Goal: Transaction & Acquisition: Purchase product/service

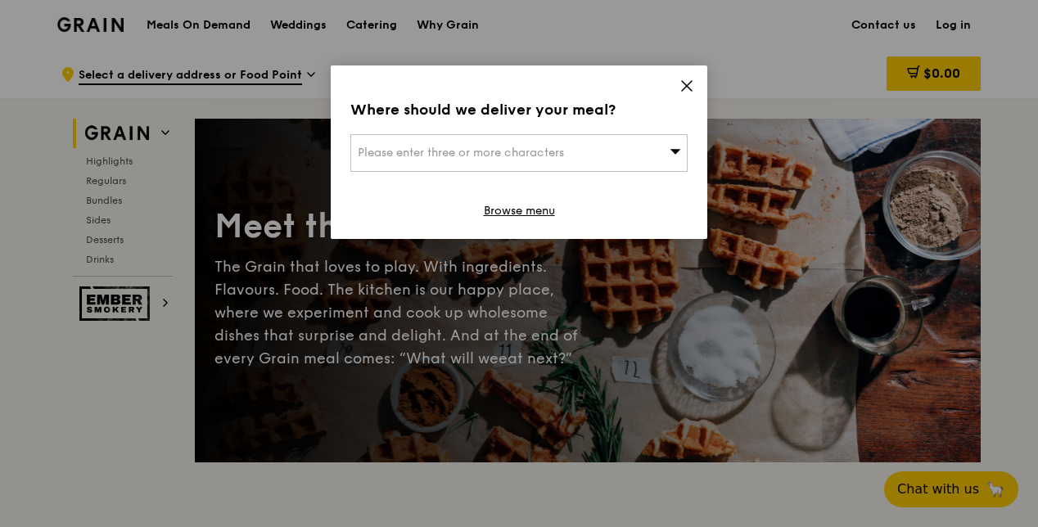
click at [622, 150] on div "Please enter three or more characters" at bounding box center [518, 153] width 337 height 38
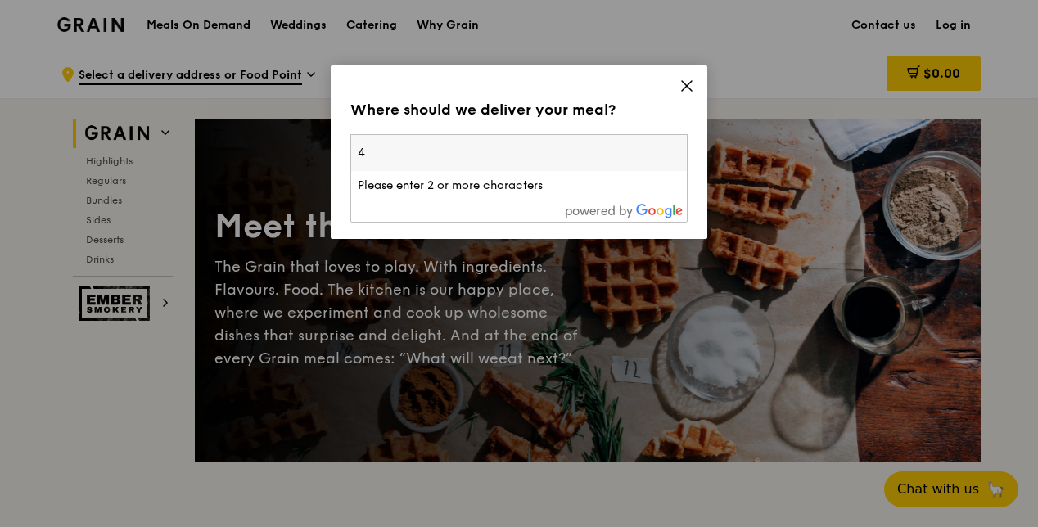
type input "4"
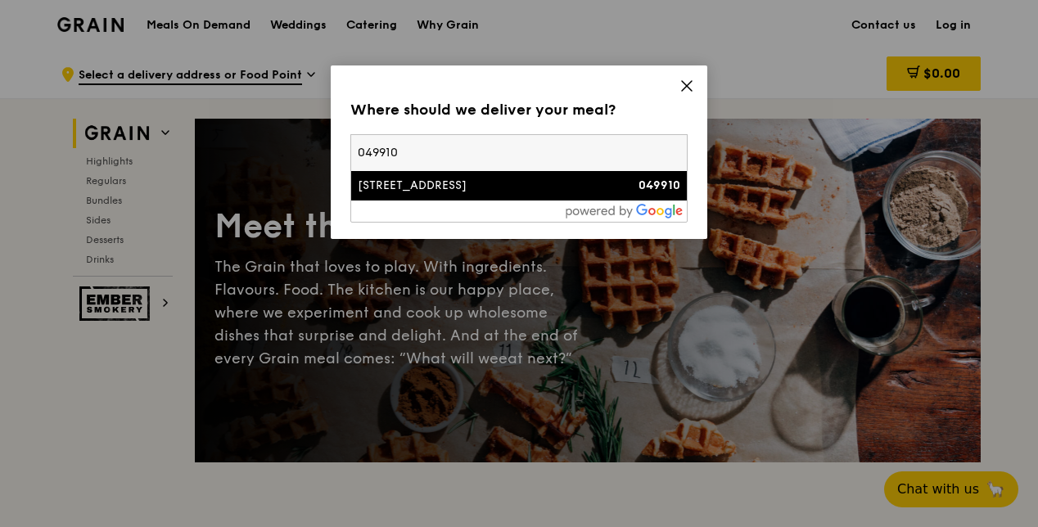
type input "049910"
click at [549, 185] on div "[STREET_ADDRESS]" at bounding box center [479, 186] width 242 height 16
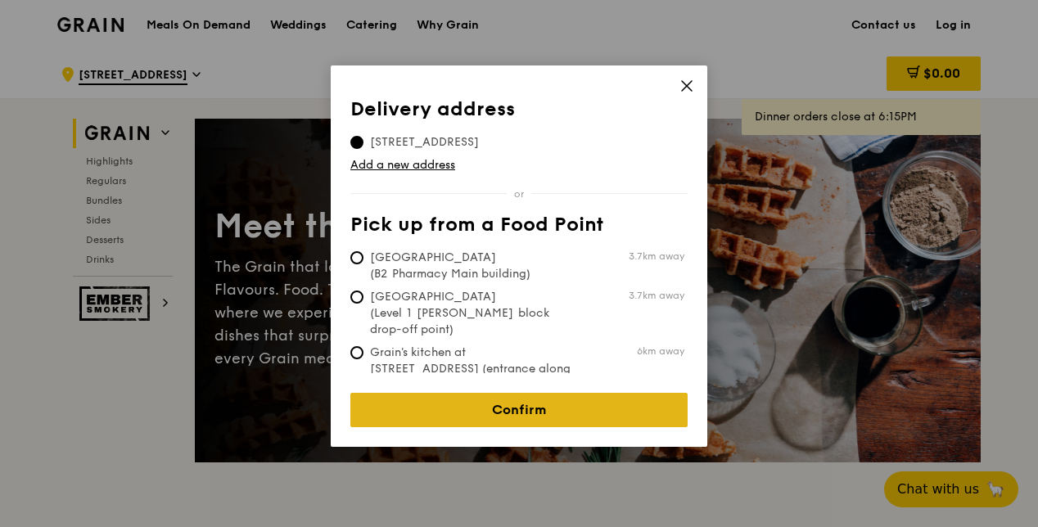
click at [549, 401] on link "Confirm" at bounding box center [518, 410] width 337 height 34
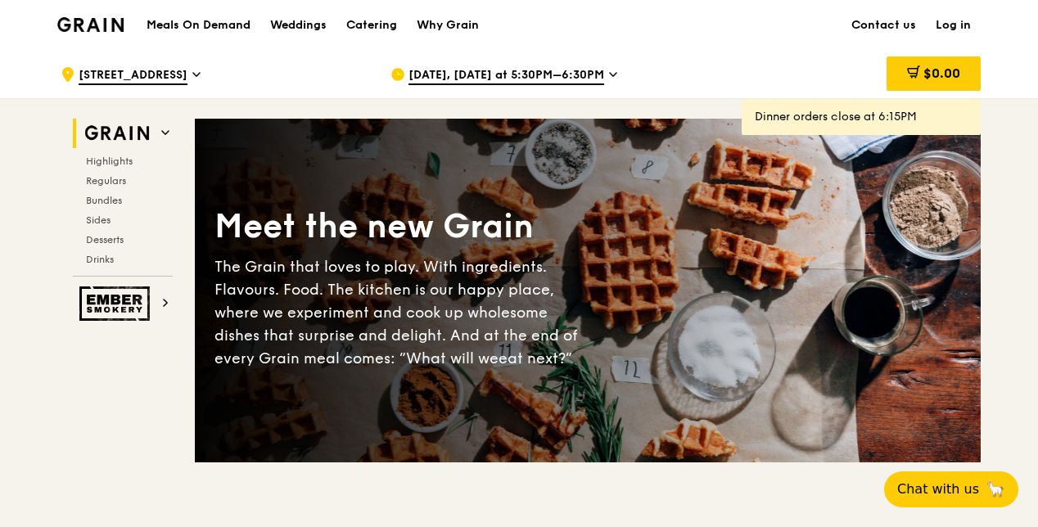
click at [609, 70] on icon at bounding box center [613, 74] width 8 height 15
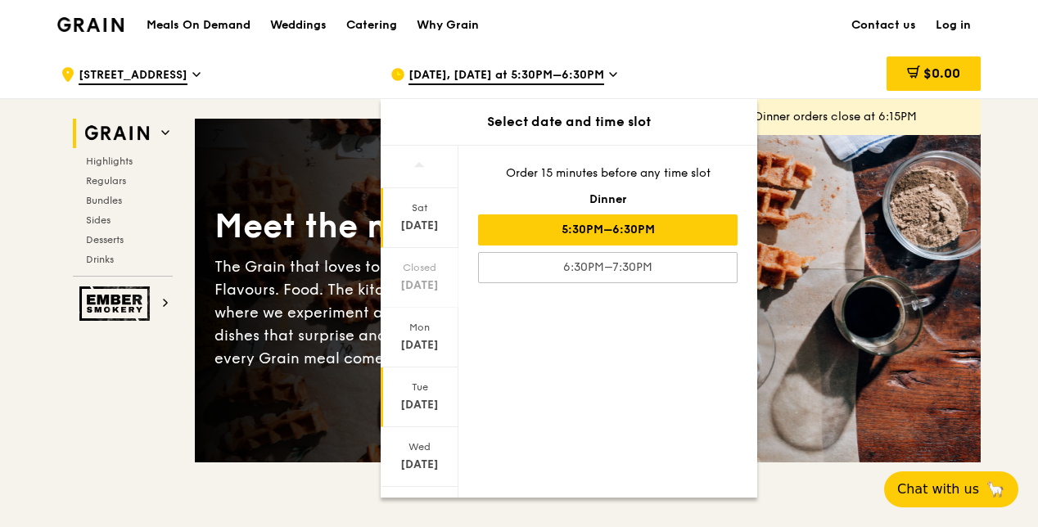
click at [415, 401] on div "Sep 16" at bounding box center [419, 405] width 73 height 16
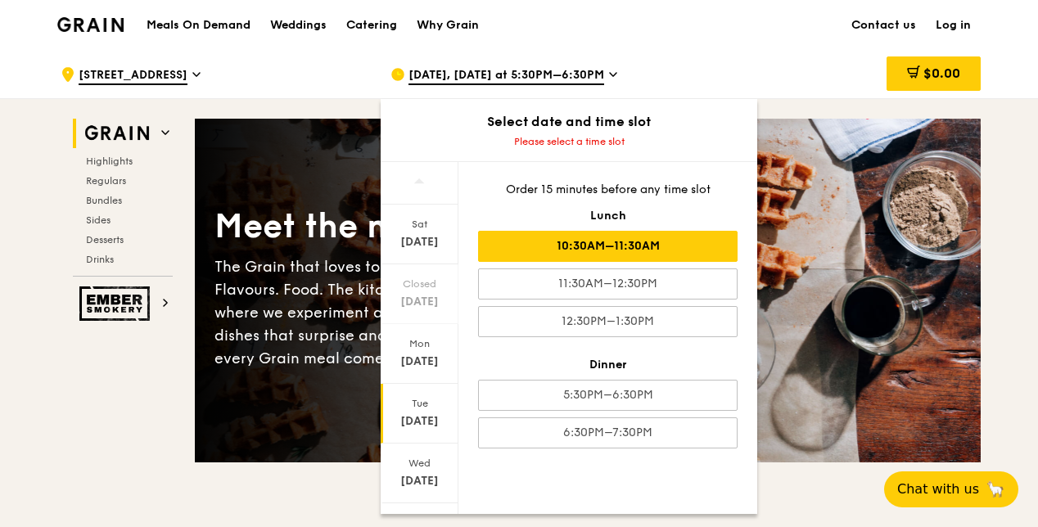
click at [668, 242] on div "10:30AM–11:30AM" at bounding box center [608, 246] width 260 height 31
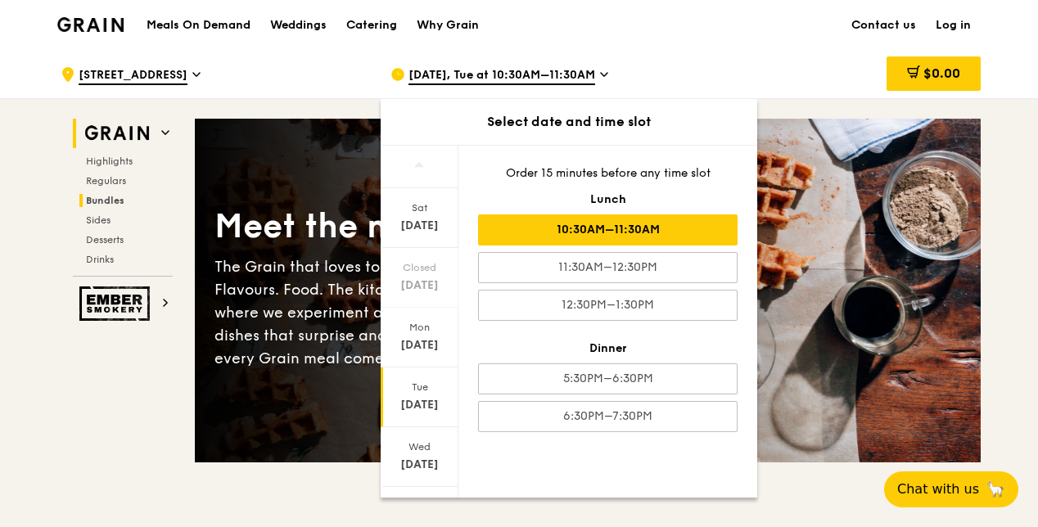
click at [108, 203] on span "Bundles" at bounding box center [105, 200] width 38 height 11
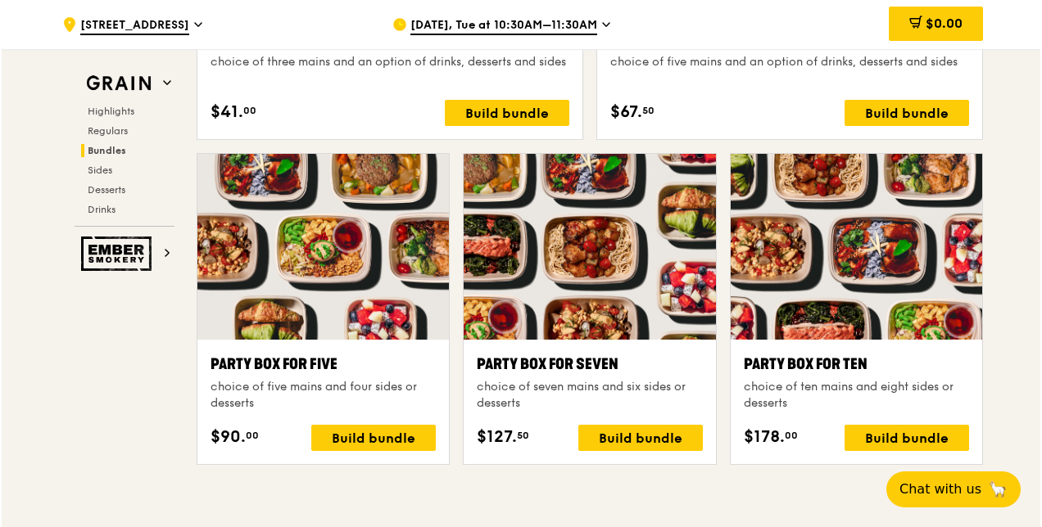
scroll to position [3190, 0]
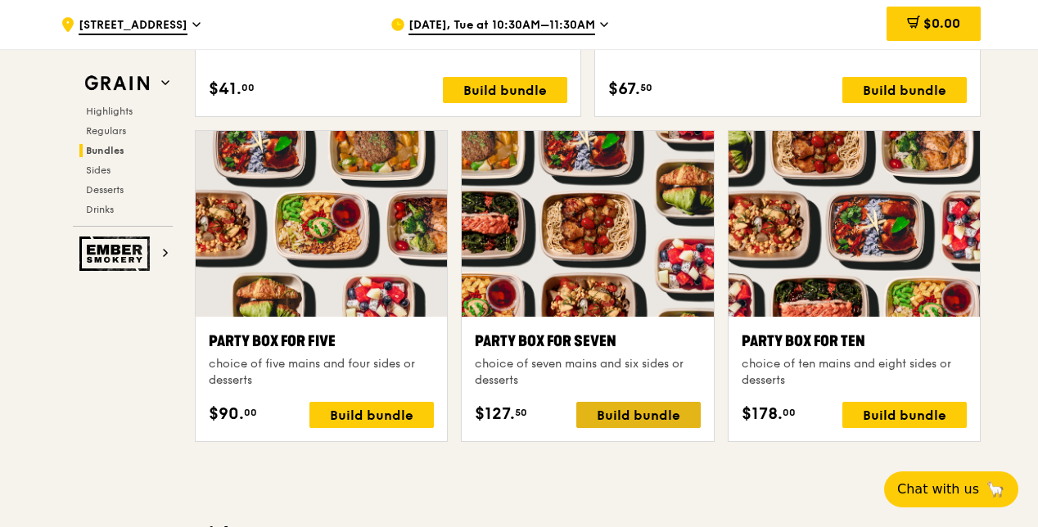
click at [630, 413] on div "Build bundle" at bounding box center [638, 415] width 124 height 26
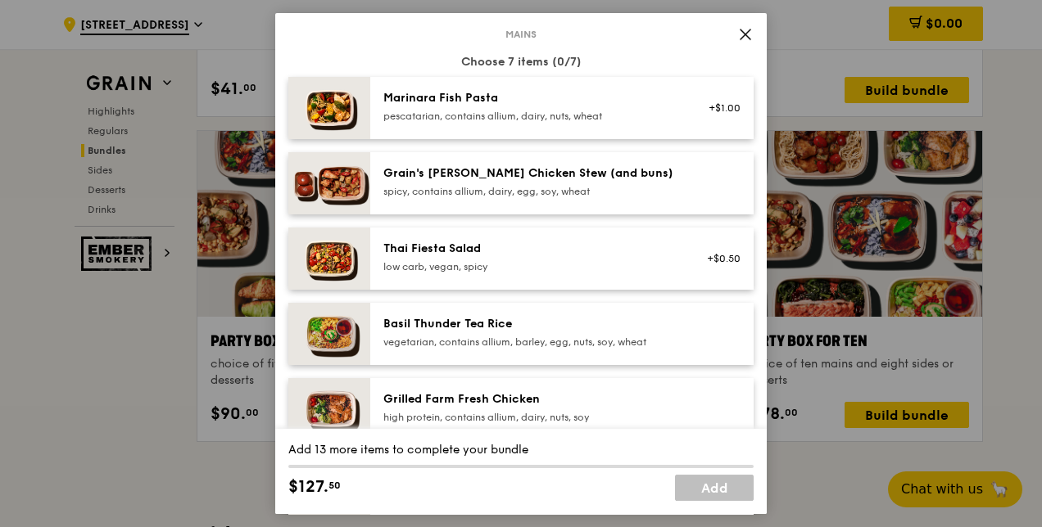
scroll to position [0, 0]
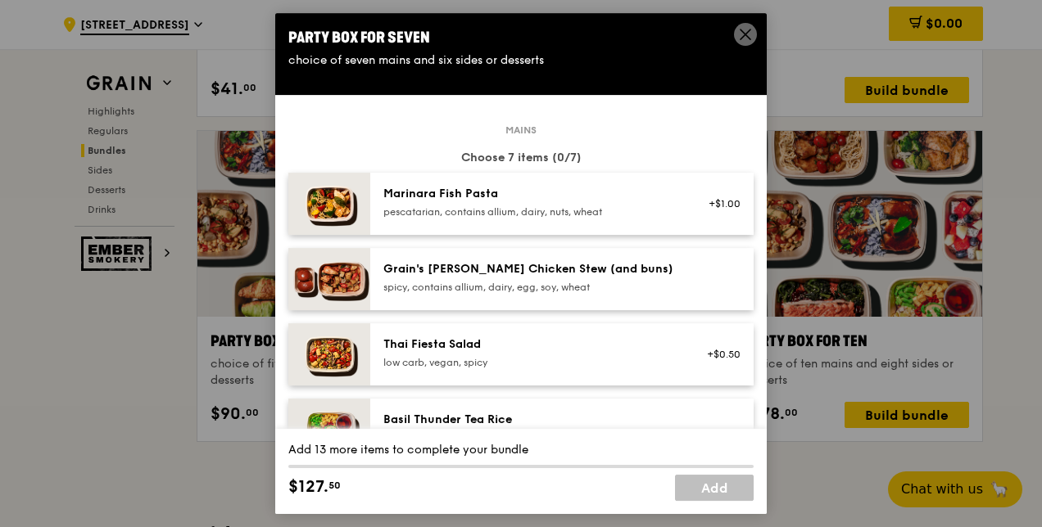
click at [515, 289] on div "spicy, contains allium, dairy, egg, soy, wheat" at bounding box center [530, 287] width 294 height 13
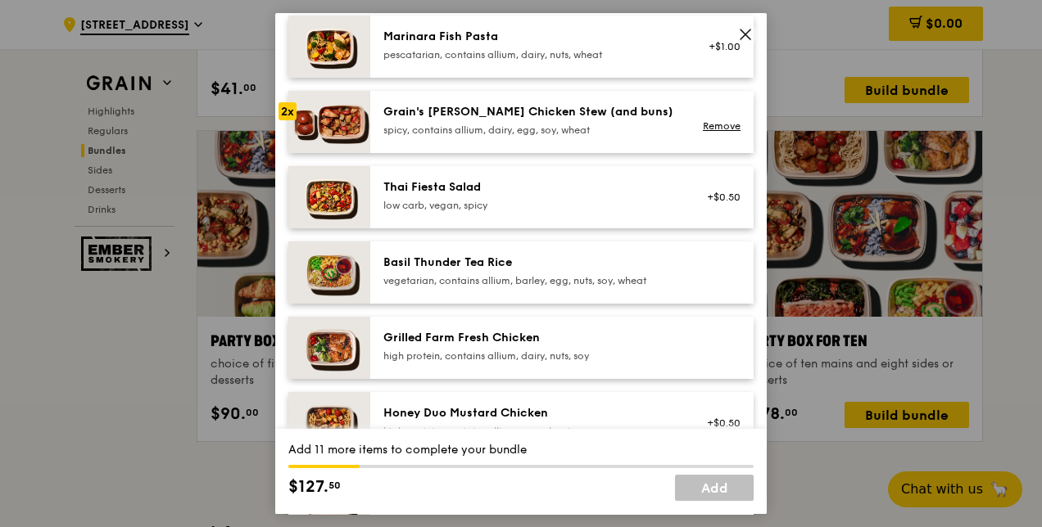
scroll to position [163, 0]
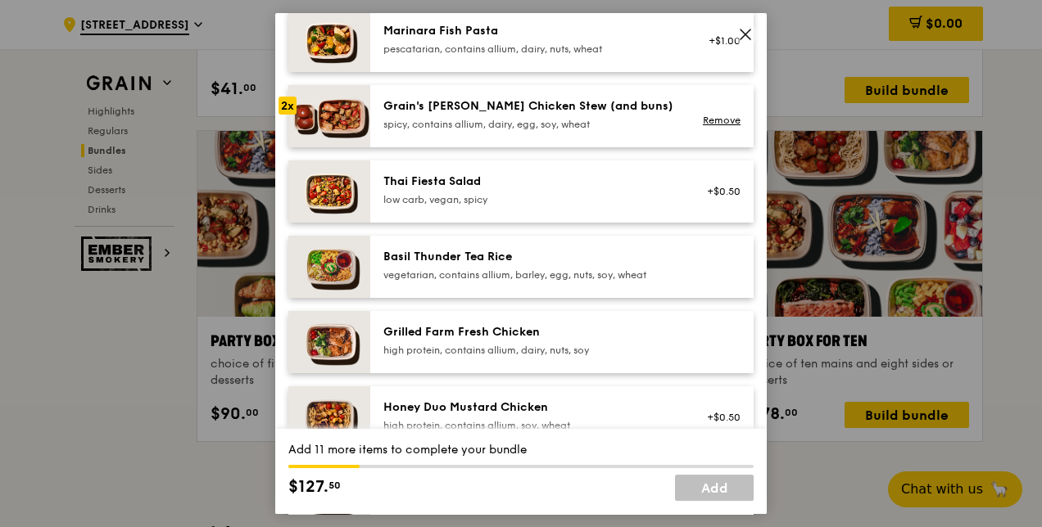
click at [471, 272] on div "vegetarian, contains allium, barley, egg, nuts, soy, wheat" at bounding box center [530, 275] width 294 height 13
click at [457, 337] on div "Grilled Farm Fresh Chicken" at bounding box center [530, 332] width 294 height 16
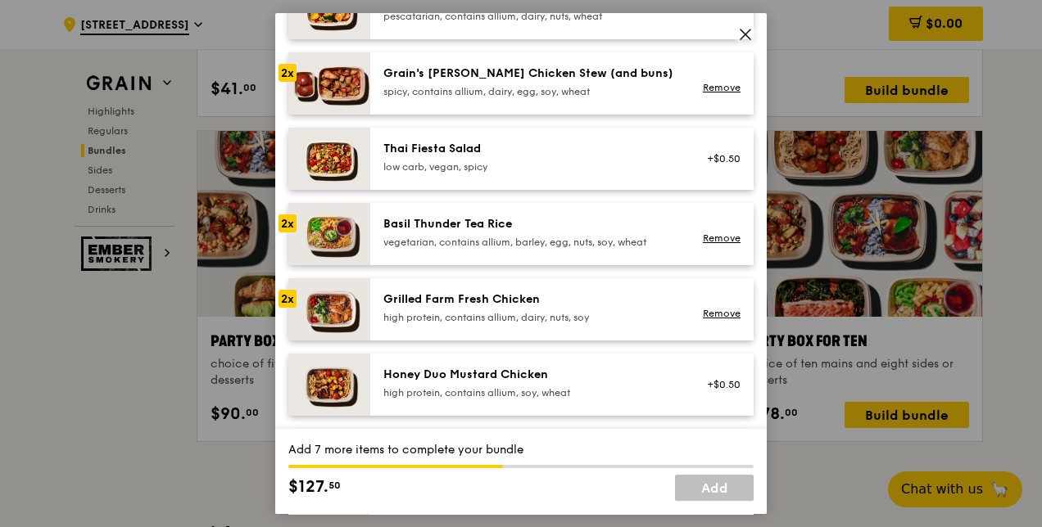
scroll to position [175, 0]
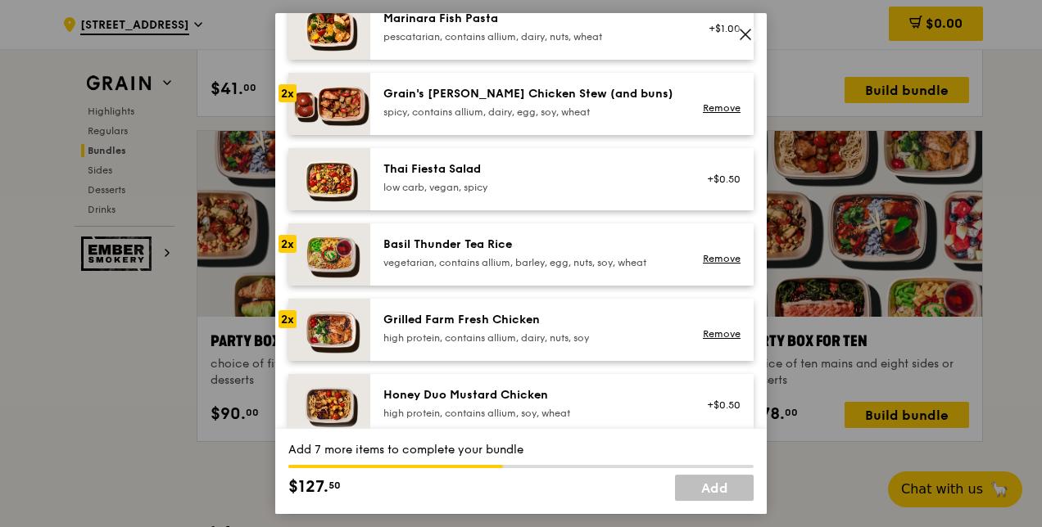
click at [497, 330] on div "Grilled Farm Fresh Chicken high protein, contains allium, dairy, nuts, soy" at bounding box center [530, 328] width 294 height 33
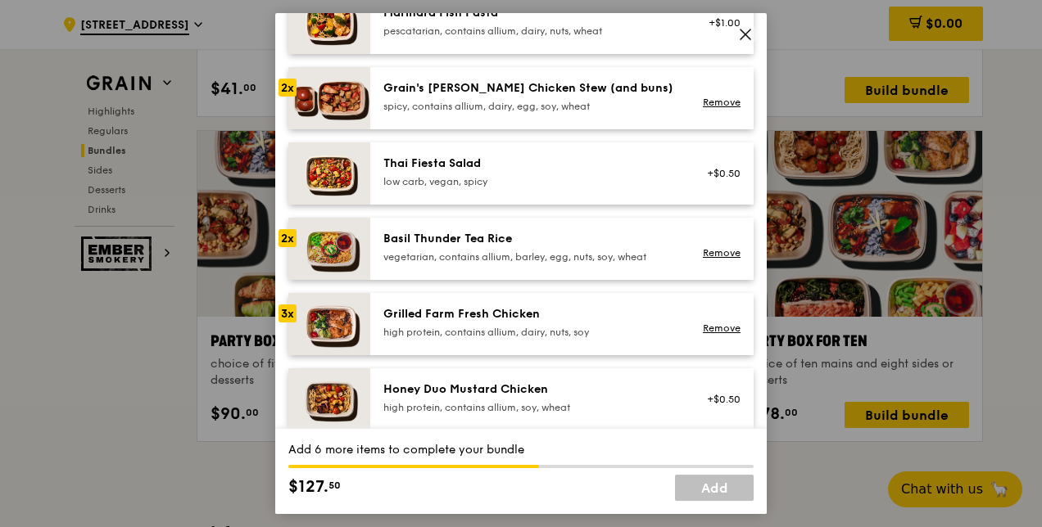
scroll to position [183, 0]
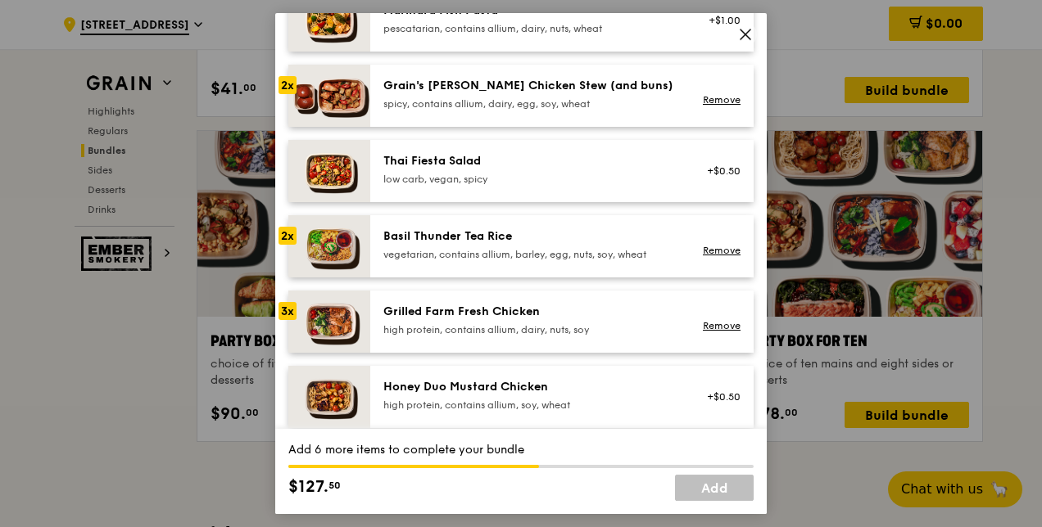
click at [526, 88] on div "Grain's [PERSON_NAME] Chicken Stew (and buns)" at bounding box center [530, 86] width 294 height 16
click at [703, 246] on link "Remove" at bounding box center [722, 250] width 38 height 11
click at [557, 95] on div "Grain's Curry Chicken Stew (and buns) spicy, contains allium, dairy, egg, soy, …" at bounding box center [530, 94] width 294 height 33
click at [484, 244] on div "Basil Thunder Tea Rice" at bounding box center [530, 236] width 294 height 16
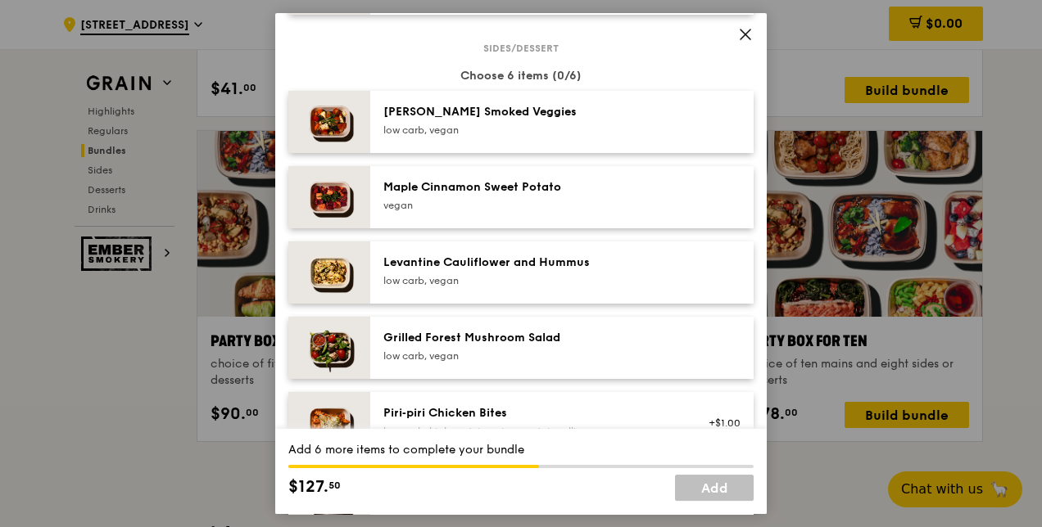
scroll to position [842, 0]
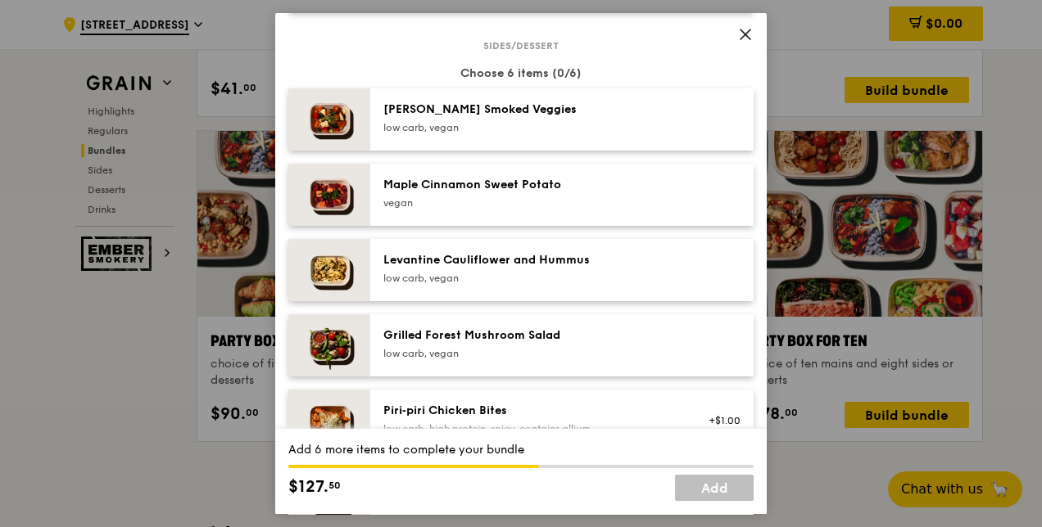
click at [542, 114] on div "[PERSON_NAME] Smoked Veggies" at bounding box center [530, 110] width 294 height 16
click at [465, 269] on div "Levantine Cauliflower and Hummus low carb, vegan" at bounding box center [530, 268] width 294 height 33
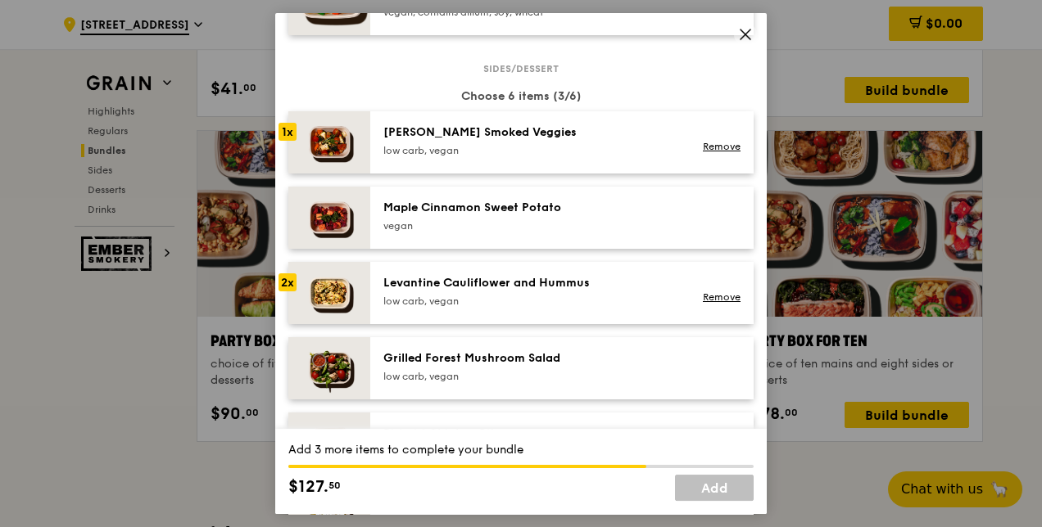
scroll to position [816, 0]
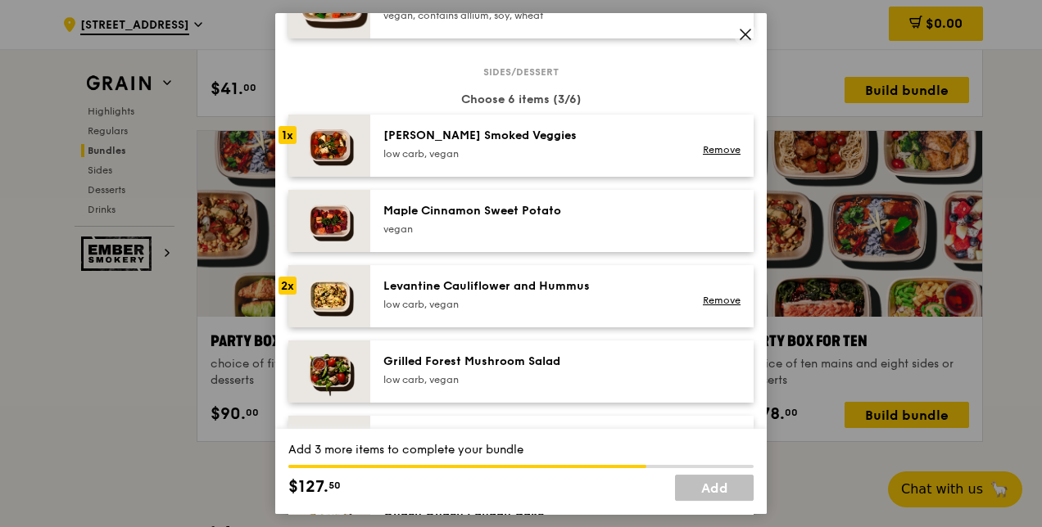
click at [468, 212] on div "Maple Cinnamon Sweet Potato" at bounding box center [530, 211] width 294 height 16
click at [457, 156] on div "low carb, vegan" at bounding box center [530, 153] width 294 height 13
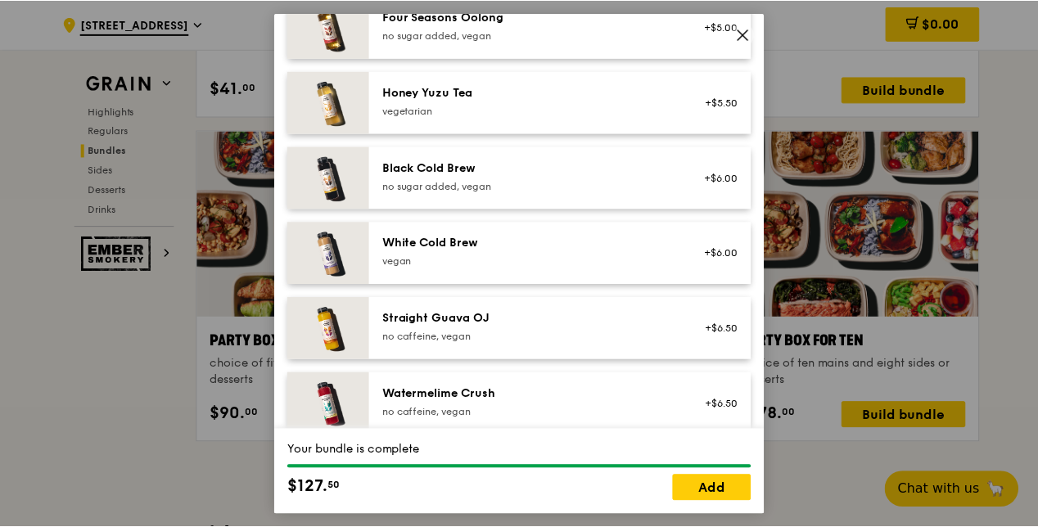
scroll to position [2002, 0]
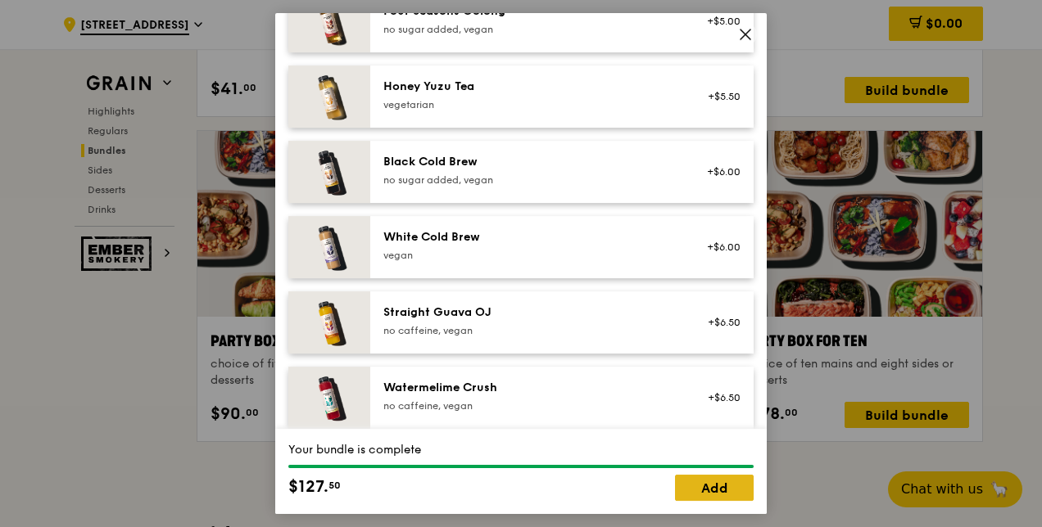
click at [703, 495] on link "Add" at bounding box center [714, 488] width 79 height 26
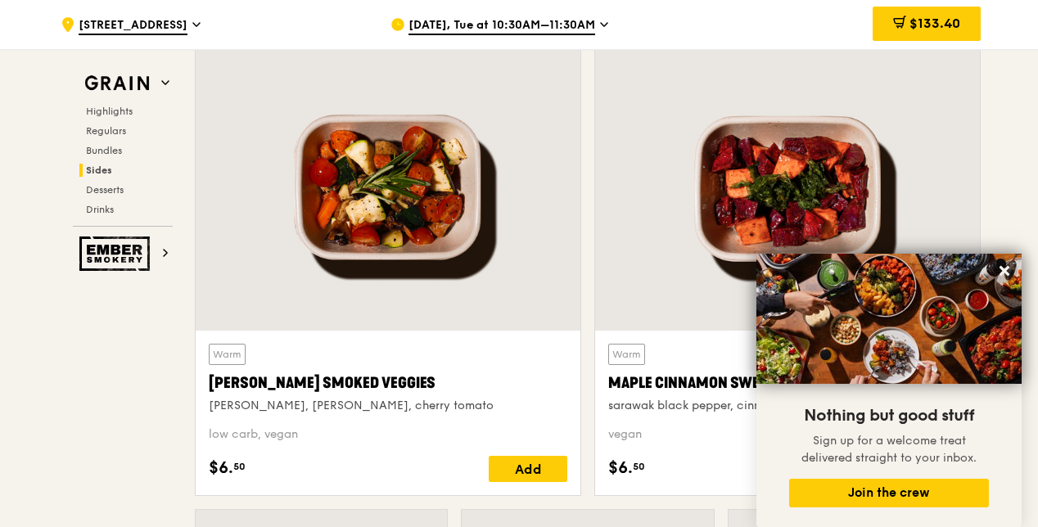
scroll to position [3757, 0]
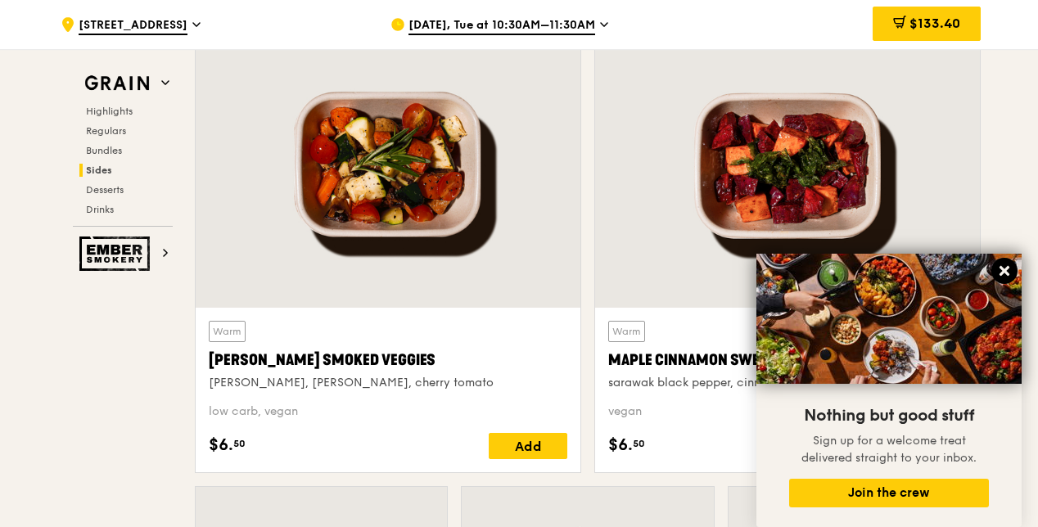
click at [838, 267] on icon at bounding box center [1004, 271] width 15 height 15
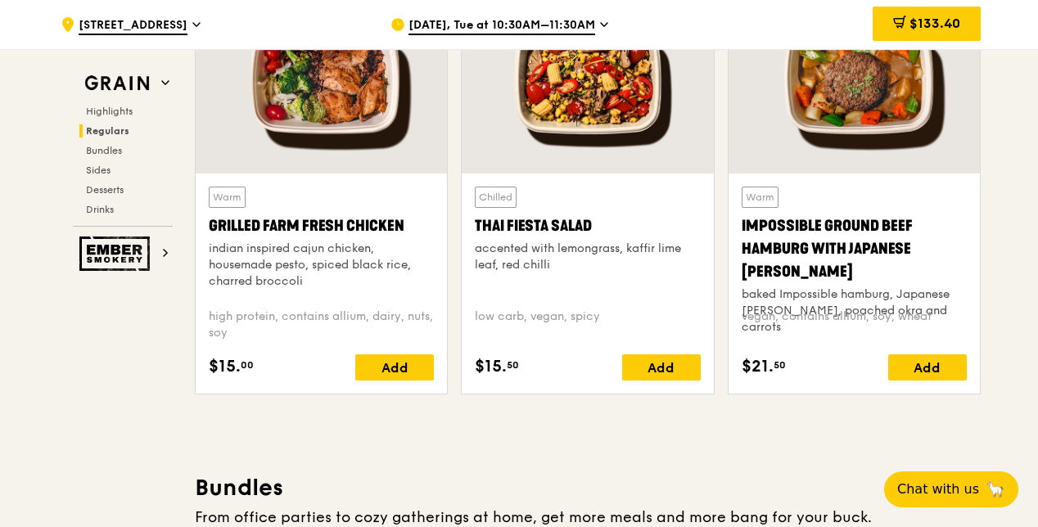
scroll to position [1925, 0]
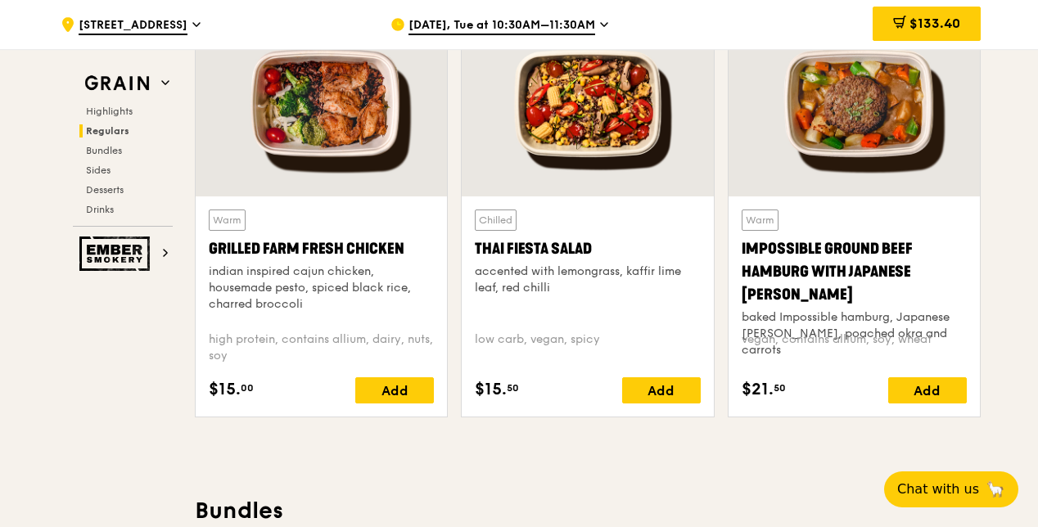
drag, startPoint x: 1037, startPoint y: 149, endPoint x: 1040, endPoint y: 159, distance: 10.1
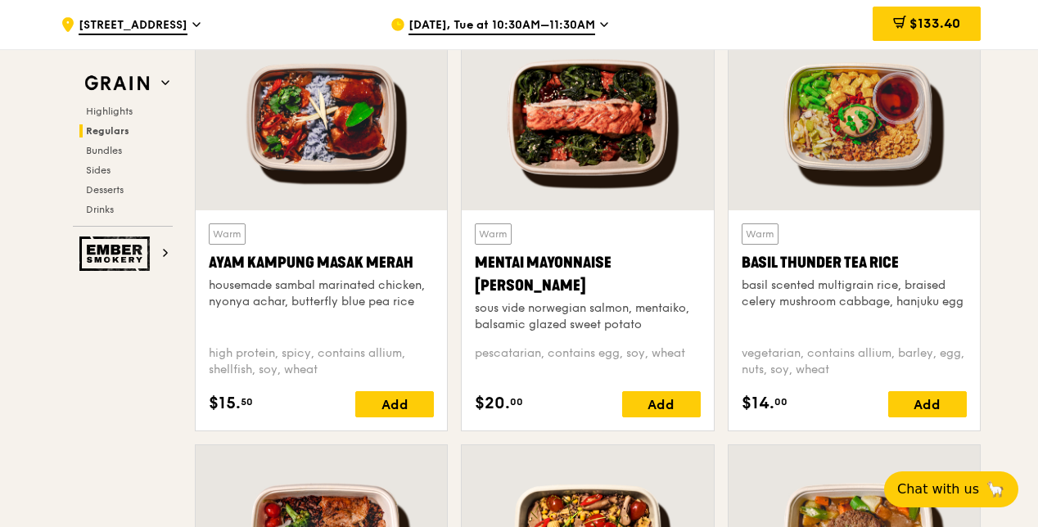
scroll to position [1482, 0]
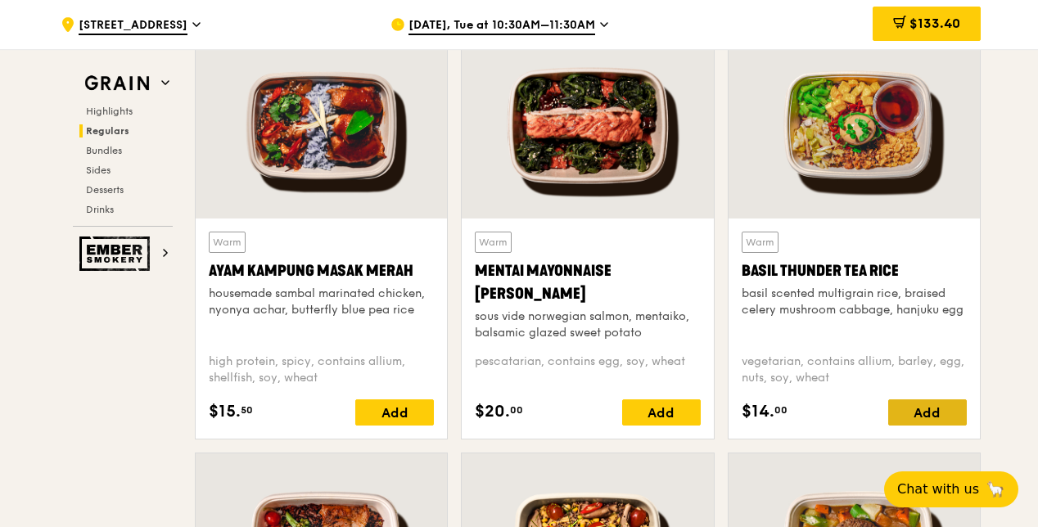
click at [838, 413] on div "Add" at bounding box center [927, 413] width 79 height 26
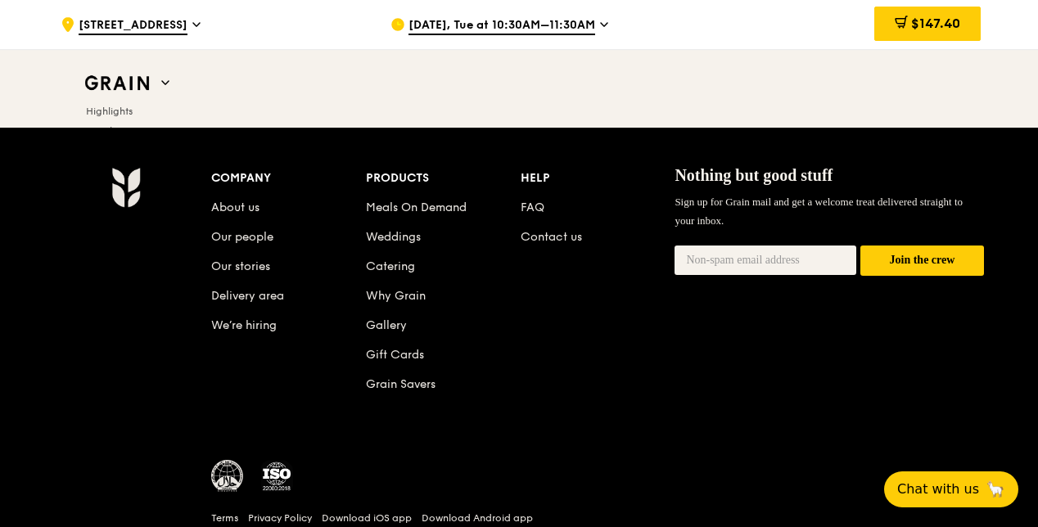
scroll to position [6970, 0]
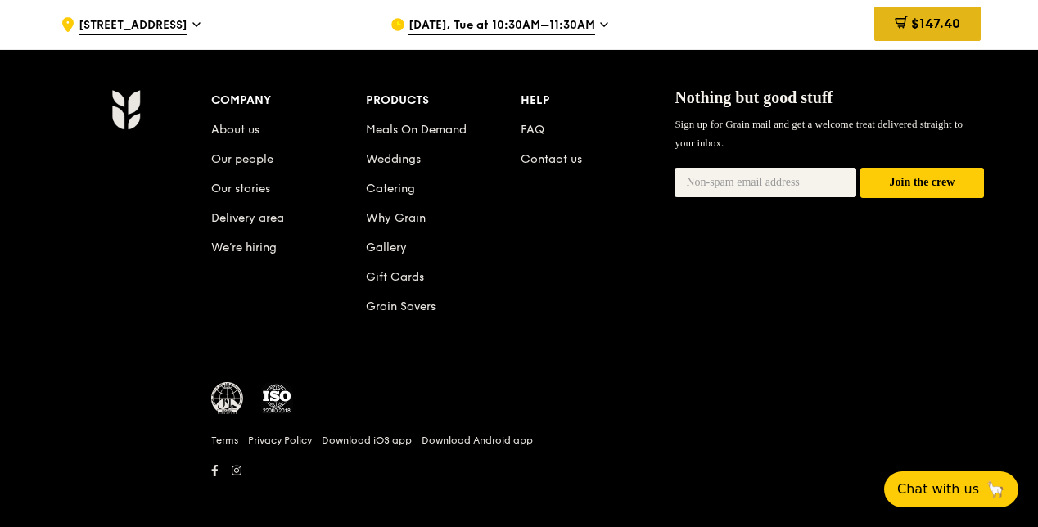
click at [838, 20] on span "$147.40" at bounding box center [935, 24] width 49 height 16
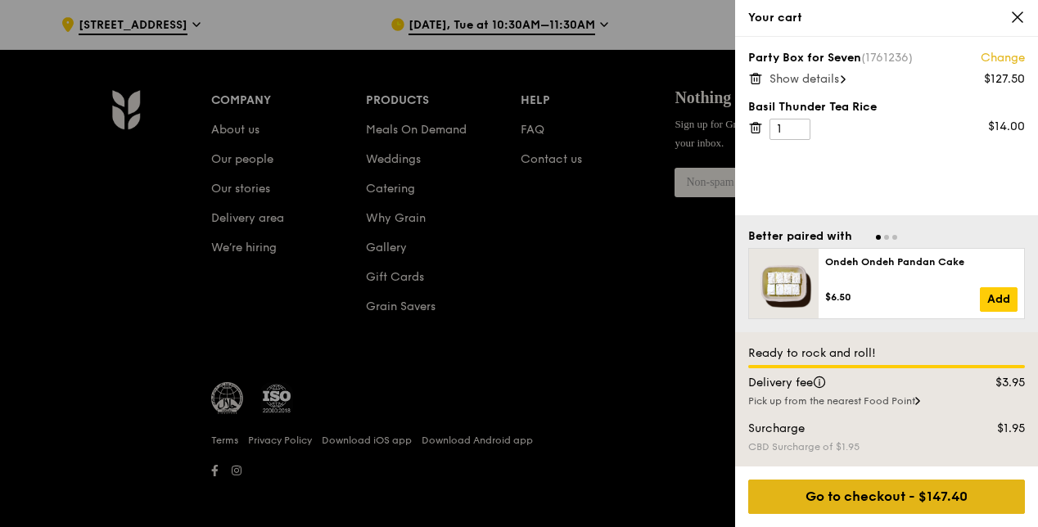
click at [838, 496] on div "Go to checkout - $147.40" at bounding box center [886, 497] width 277 height 34
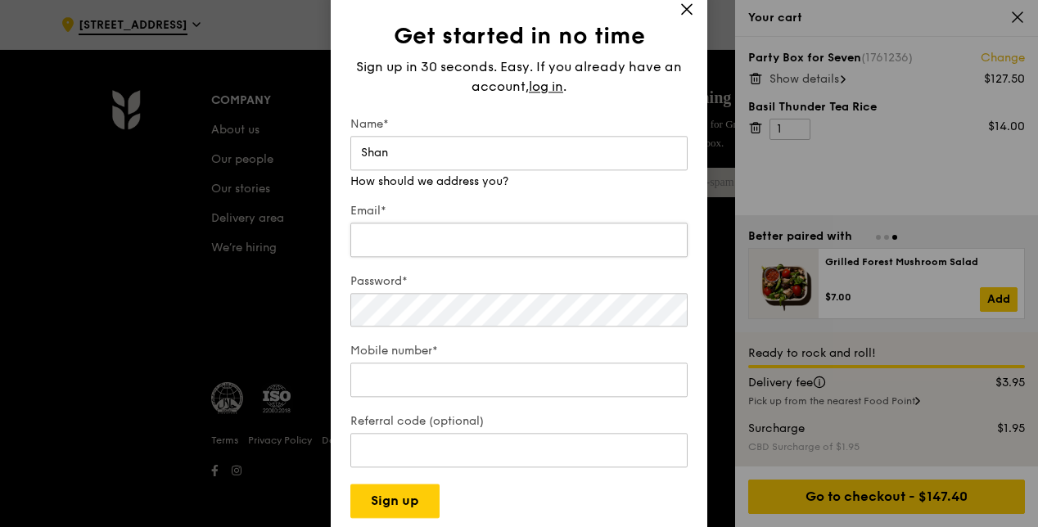
type input "Shan"
click at [564, 249] on div "Email* We will send your receipt to this email" at bounding box center [518, 224] width 337 height 74
type input "shan.shan.chan@merck.com"
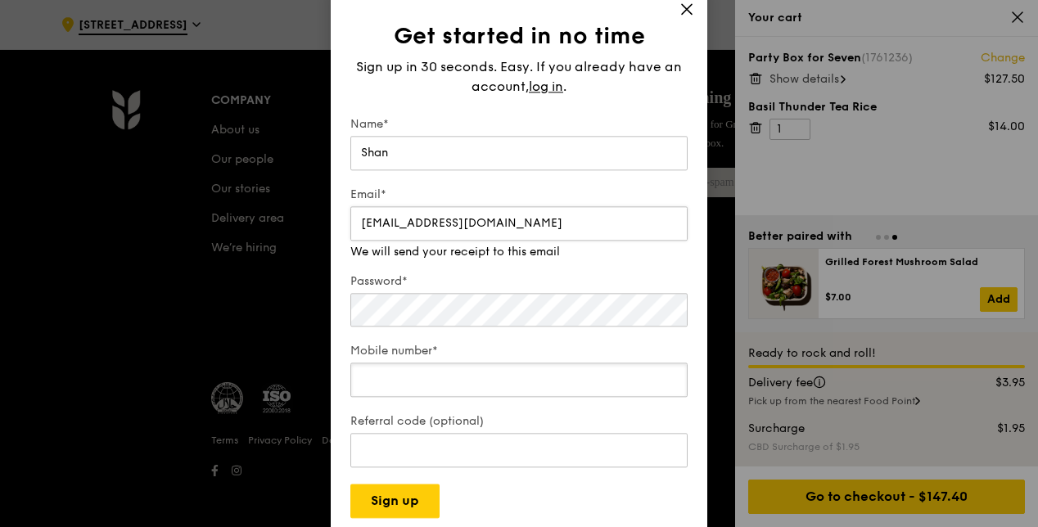
type input "97511396"
click at [490, 313] on div "Password*" at bounding box center [518, 301] width 337 height 56
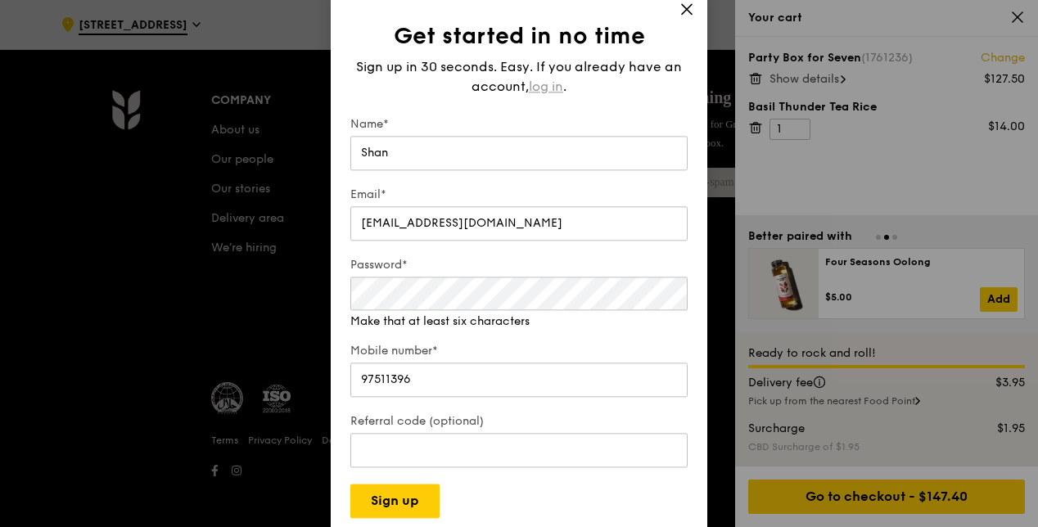
click at [547, 86] on div "Sign up in 30 seconds. Easy. If you already have an account, log in ." at bounding box center [518, 76] width 337 height 39
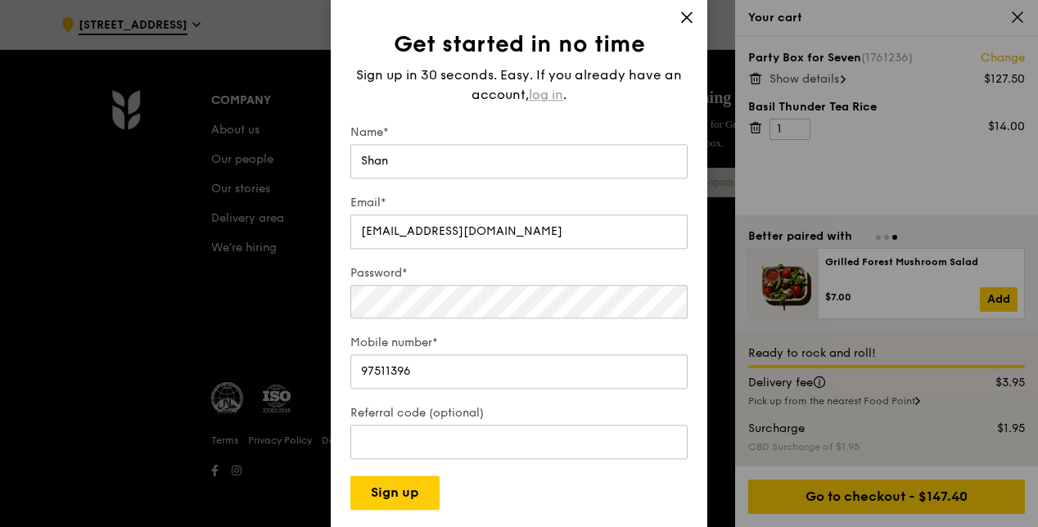
click at [550, 94] on span "log in" at bounding box center [546, 95] width 34 height 20
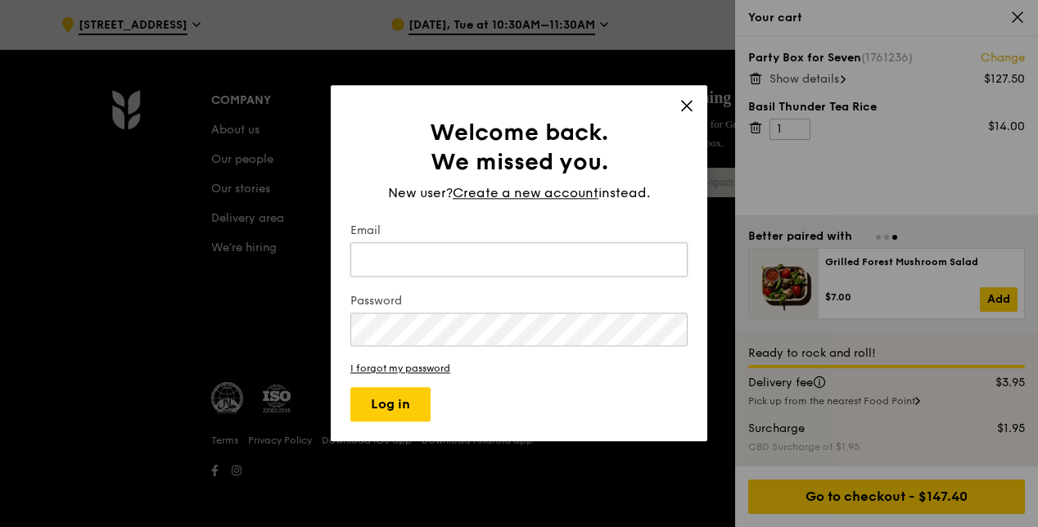
click at [432, 268] on input "Email" at bounding box center [518, 259] width 337 height 34
type input "[EMAIL_ADDRESS][DOMAIN_NAME]"
click at [696, 99] on div "Welcome back. We missed you. New user? Create a new account instead. Email shan…" at bounding box center [519, 263] width 377 height 356
click at [692, 107] on icon at bounding box center [687, 105] width 15 height 15
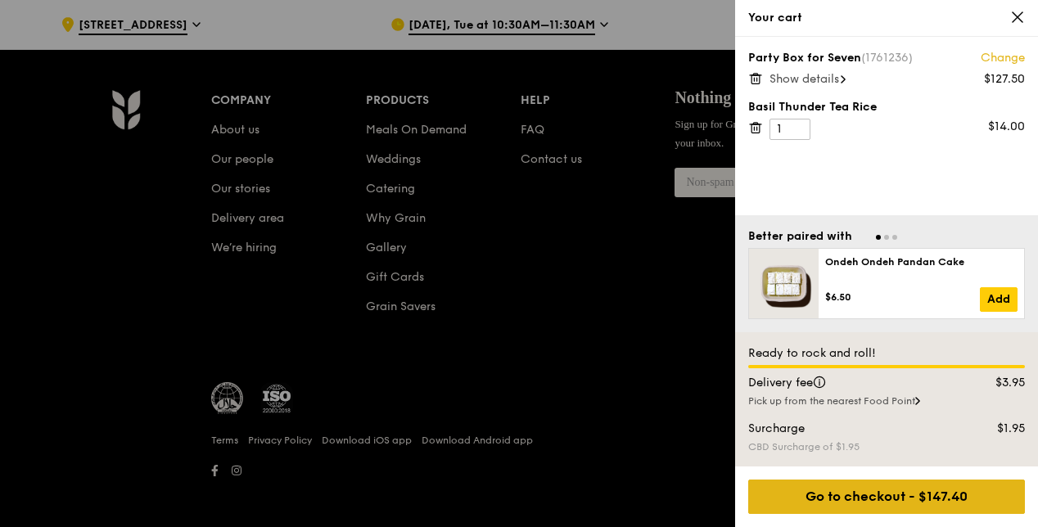
click at [838, 499] on div "Go to checkout - $147.40" at bounding box center [886, 497] width 277 height 34
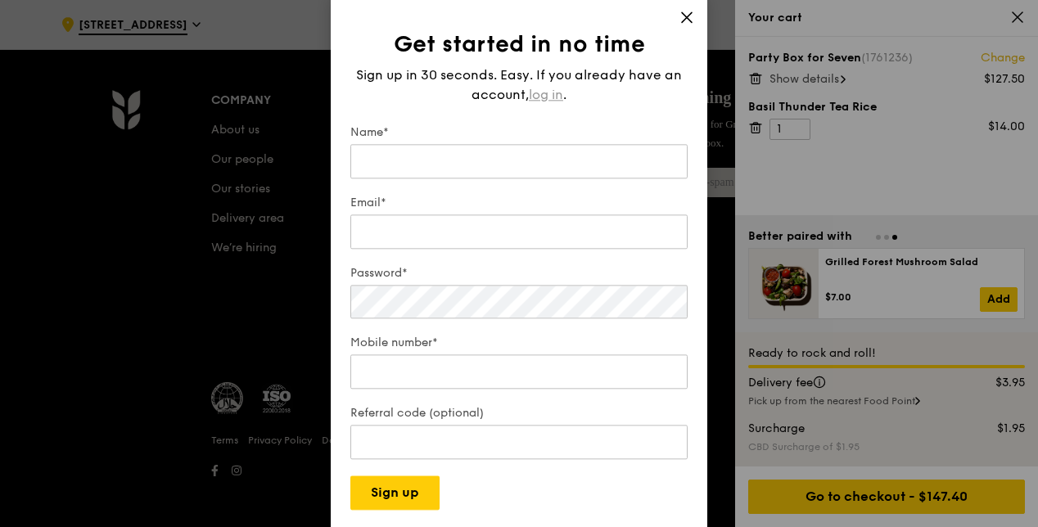
click at [545, 89] on span "log in" at bounding box center [546, 95] width 34 height 20
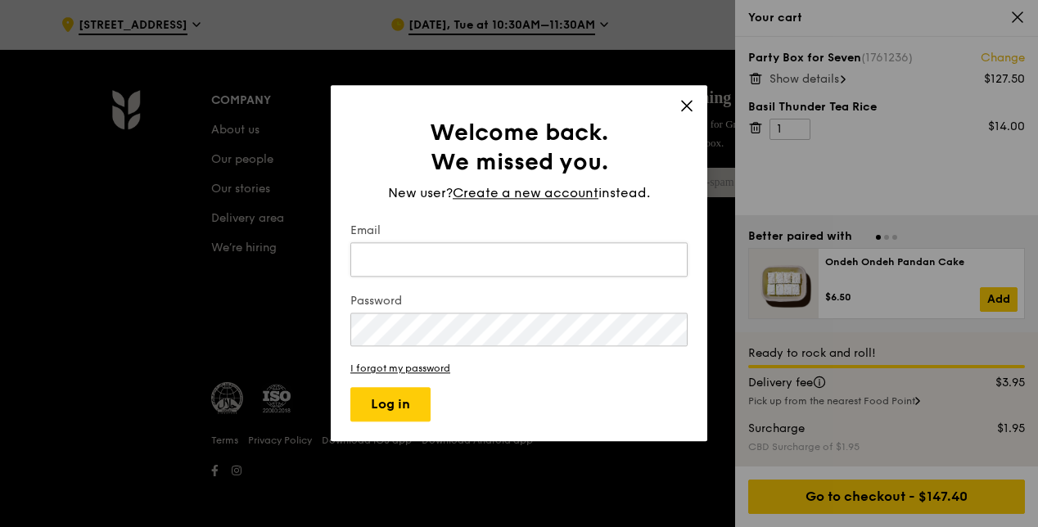
click at [418, 265] on input "Email" at bounding box center [518, 259] width 337 height 34
type input "[EMAIL_ADDRESS][DOMAIN_NAME]"
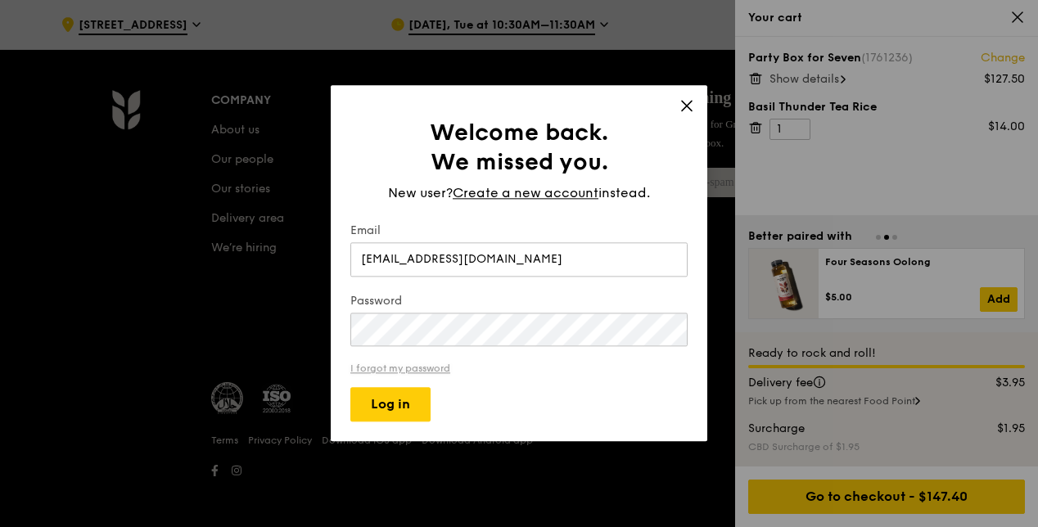
click at [414, 368] on link "I forgot my password" at bounding box center [518, 369] width 337 height 11
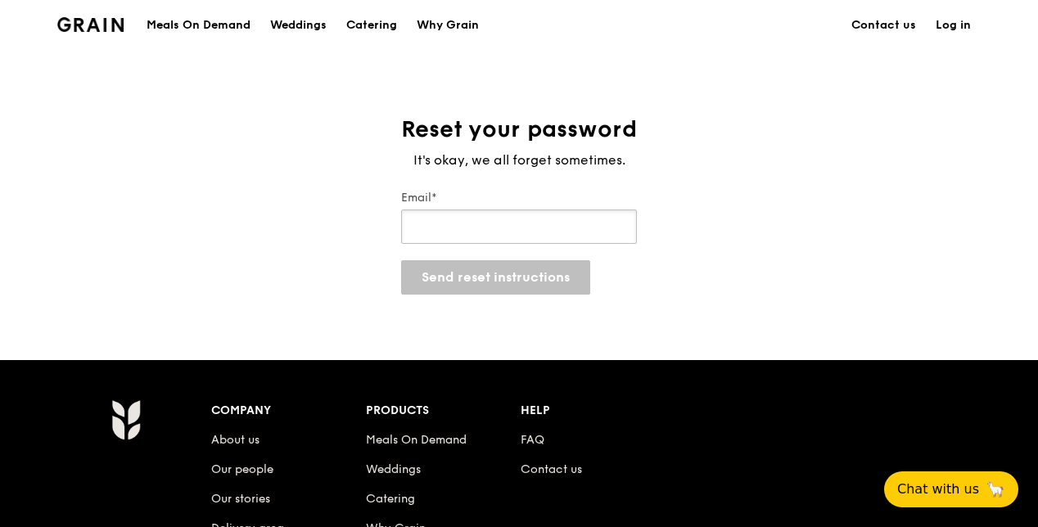
click at [462, 222] on input "Email*" at bounding box center [519, 227] width 236 height 34
type input "[EMAIL_ADDRESS][DOMAIN_NAME]"
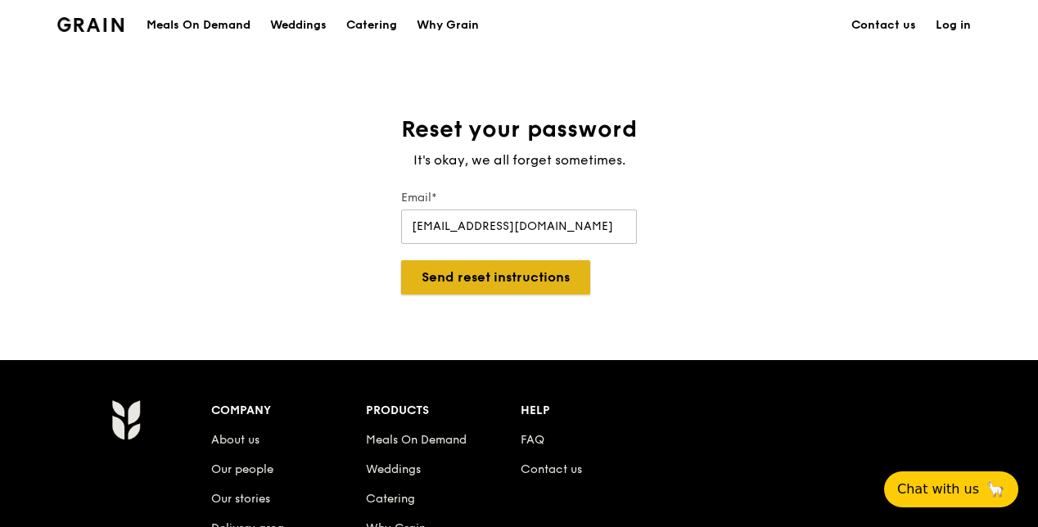
click at [475, 277] on button "Send reset instructions" at bounding box center [495, 277] width 189 height 34
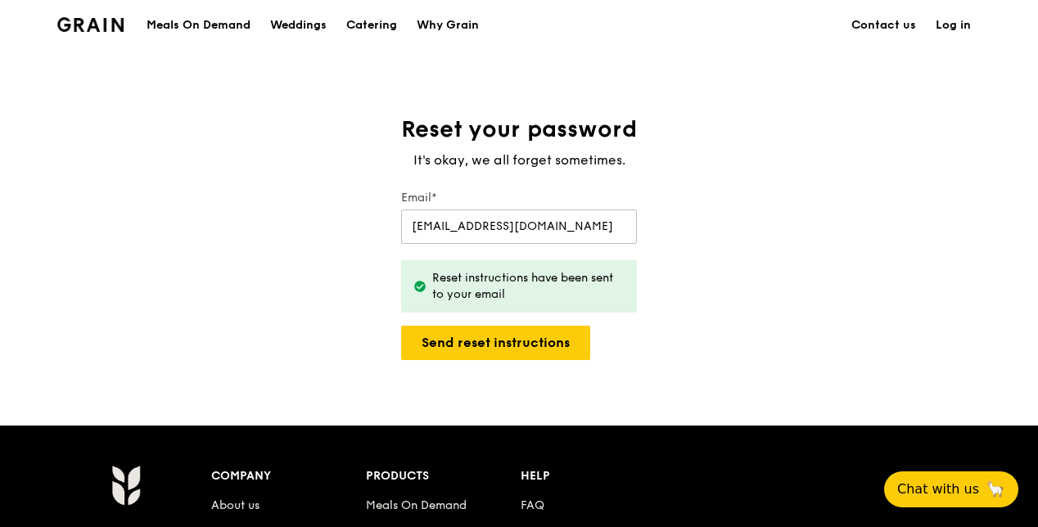
click at [838, 23] on link "Log in" at bounding box center [953, 25] width 55 height 49
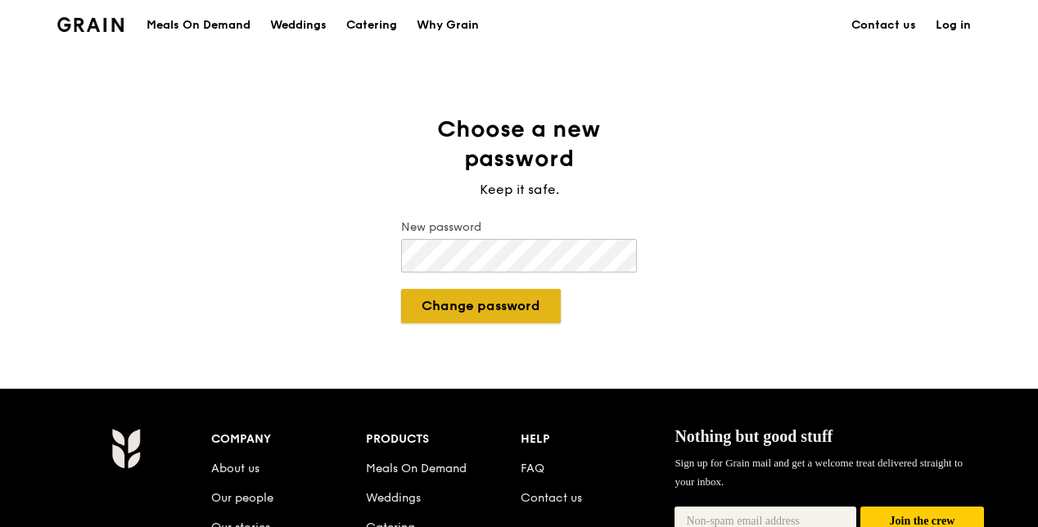
click at [491, 311] on button "Change password" at bounding box center [481, 306] width 160 height 34
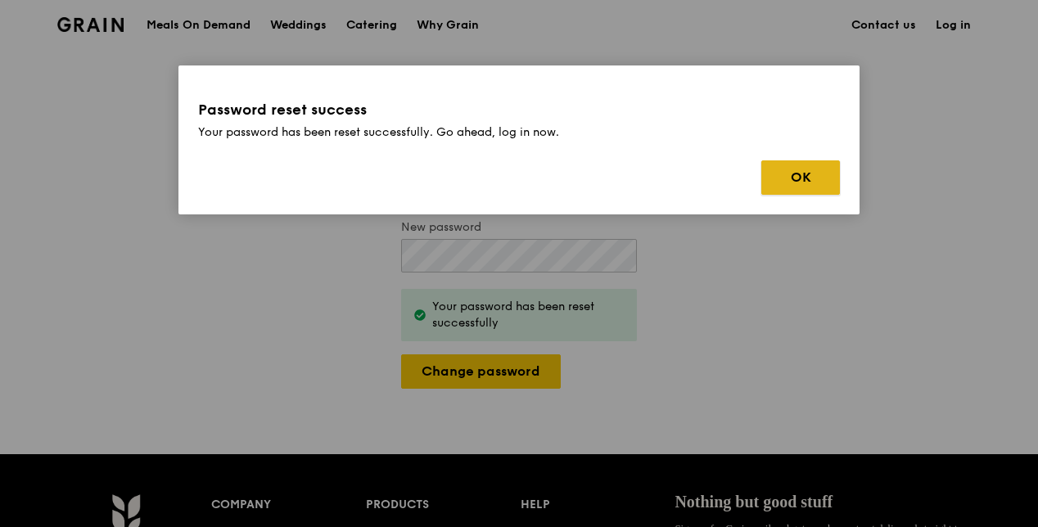
click at [798, 173] on button "OK" at bounding box center [800, 177] width 79 height 34
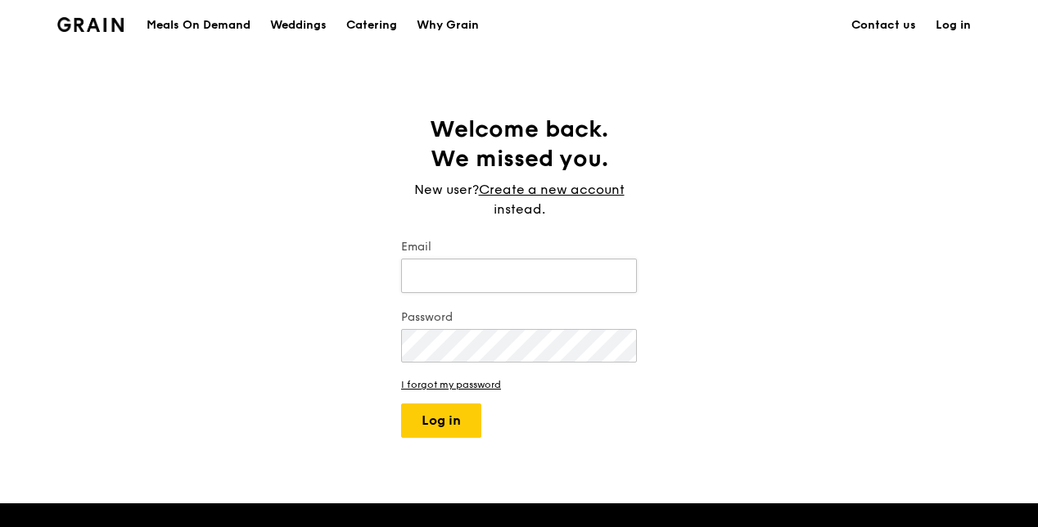
click at [442, 288] on input "Email" at bounding box center [519, 276] width 236 height 34
type input "[EMAIL_ADDRESS][DOMAIN_NAME]"
click at [401, 404] on button "Log in" at bounding box center [441, 421] width 80 height 34
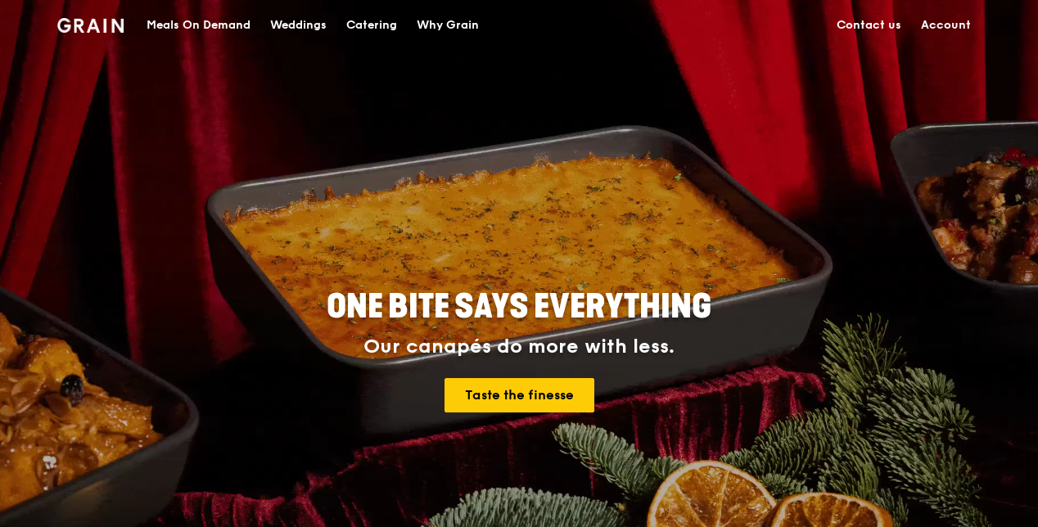
click at [940, 28] on link "Account" at bounding box center [946, 25] width 70 height 49
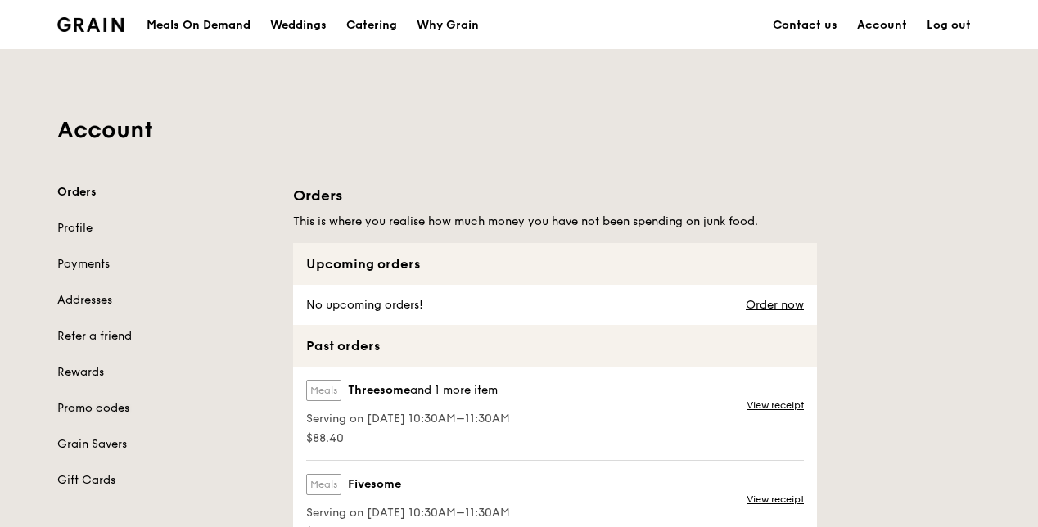
click at [94, 409] on link "Promo codes" at bounding box center [165, 408] width 216 height 16
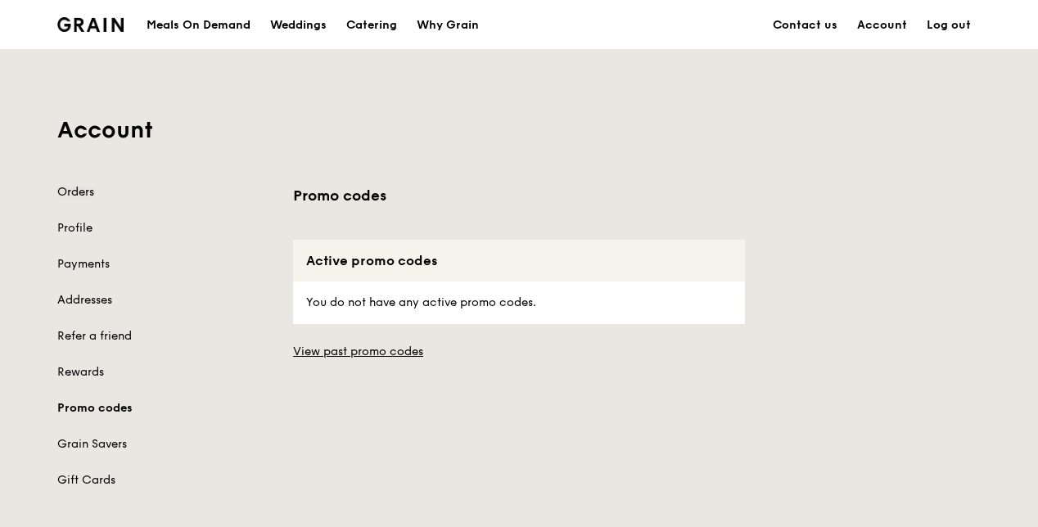
click at [86, 189] on link "Orders" at bounding box center [165, 192] width 216 height 16
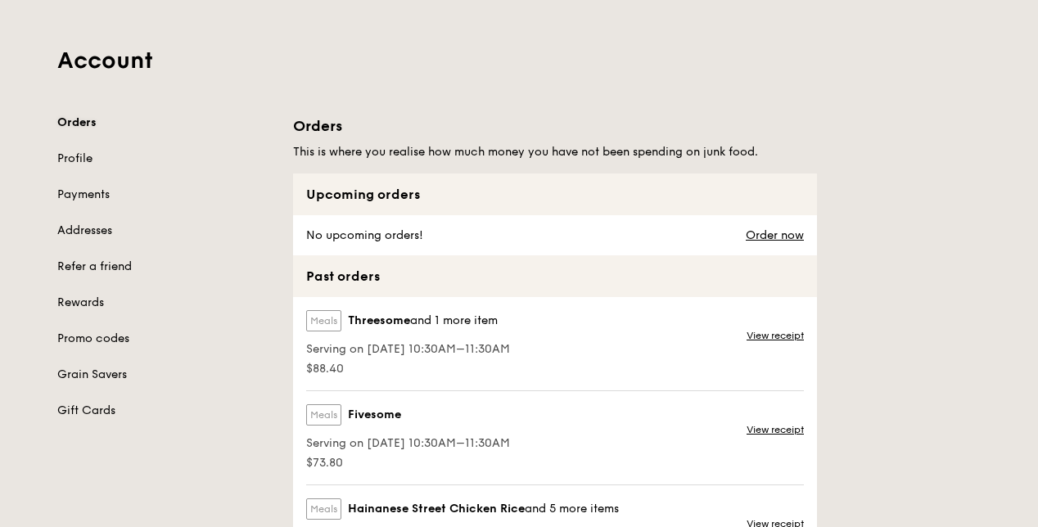
scroll to position [69, 0]
click at [772, 236] on link "Order now" at bounding box center [775, 236] width 58 height 13
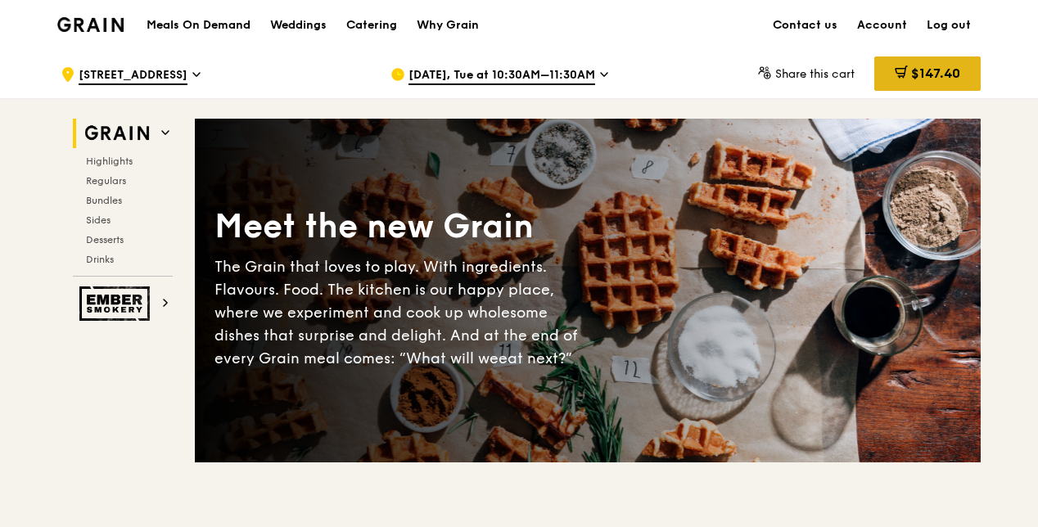
click at [926, 80] on span "$147.40" at bounding box center [935, 74] width 49 height 16
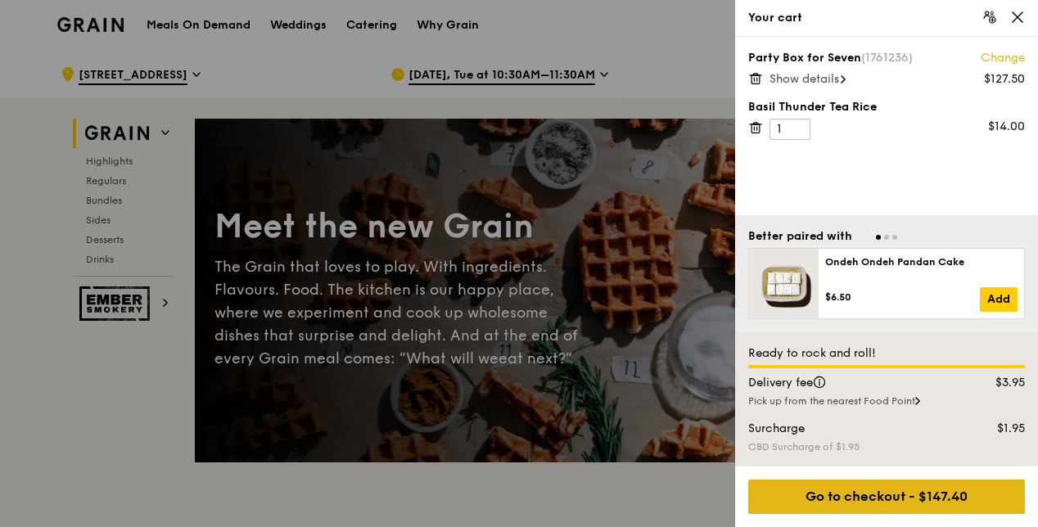
click at [845, 491] on div "Go to checkout - $147.40" at bounding box center [886, 497] width 277 height 34
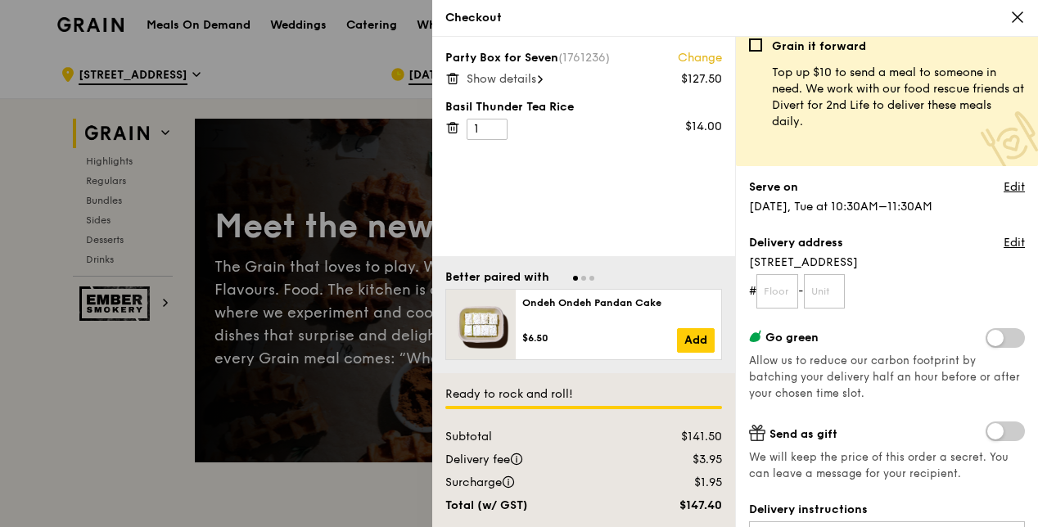
scroll to position [13, 0]
click at [786, 290] on input "text" at bounding box center [778, 290] width 42 height 34
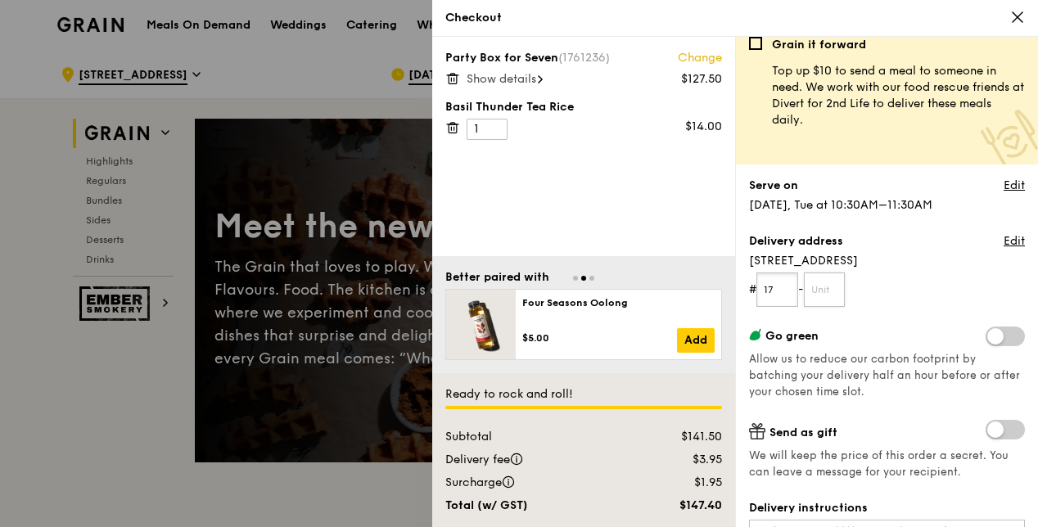
type input "17"
click at [841, 287] on input "text" at bounding box center [825, 290] width 42 height 34
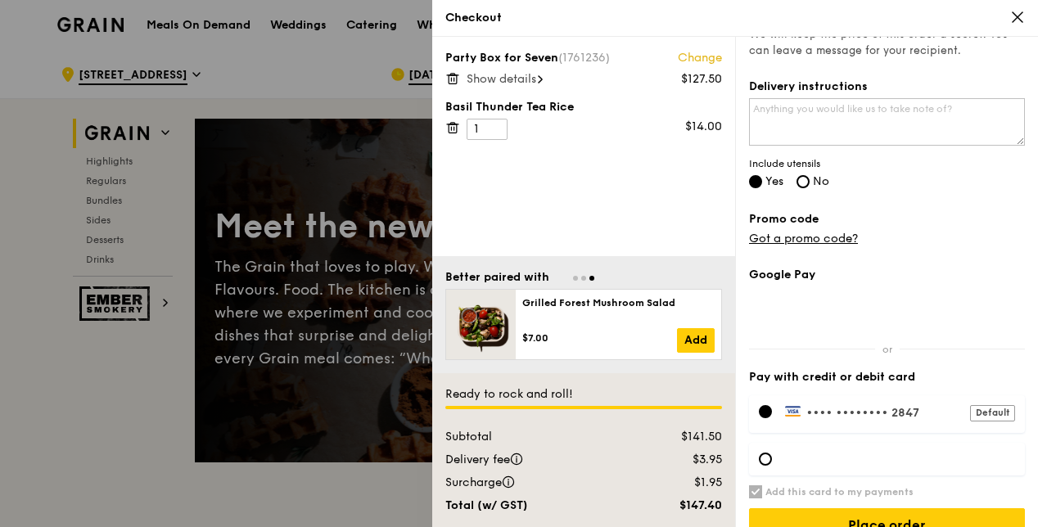
scroll to position [461, 0]
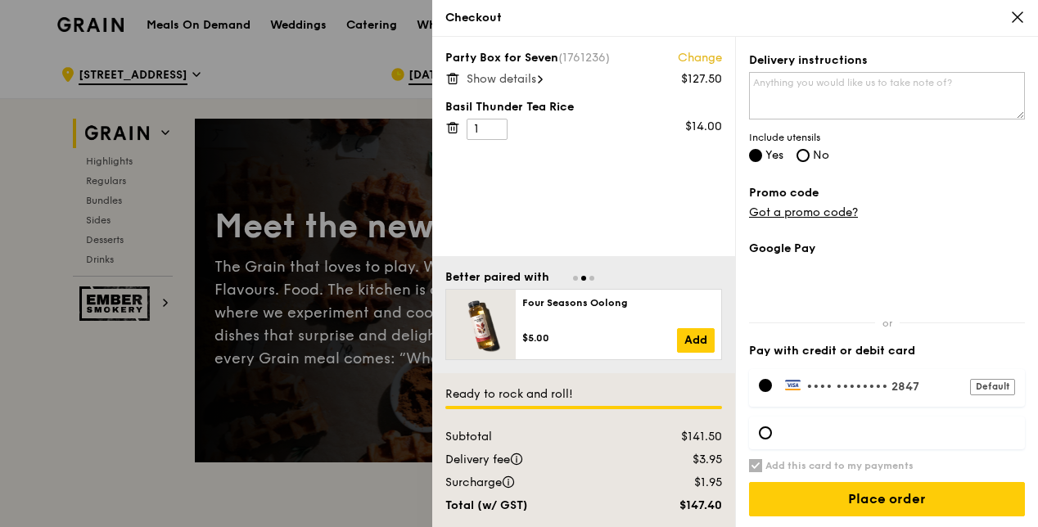
type input "01"
click at [765, 427] on div at bounding box center [765, 433] width 13 height 13
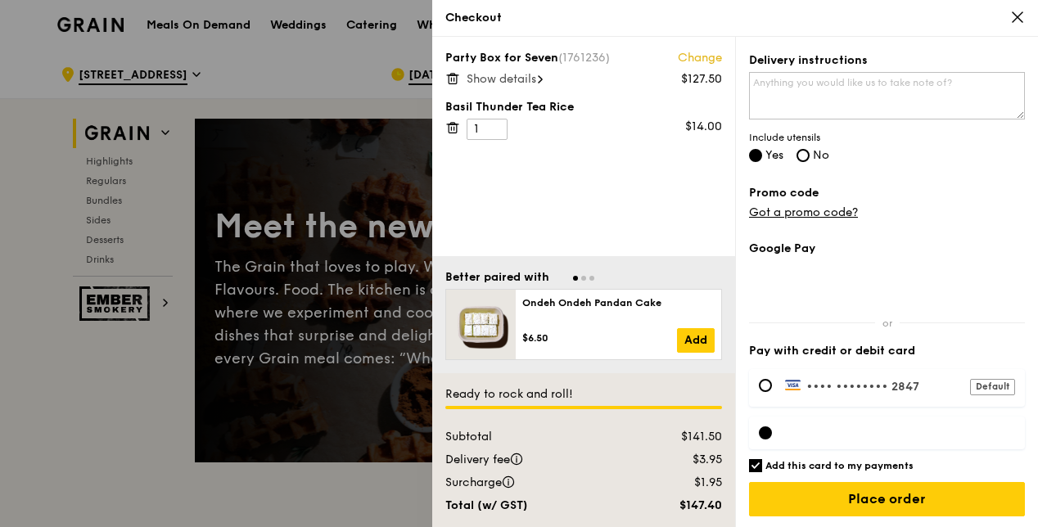
click at [757, 459] on input "Add this card to my payments" at bounding box center [755, 465] width 13 height 13
checkbox input "false"
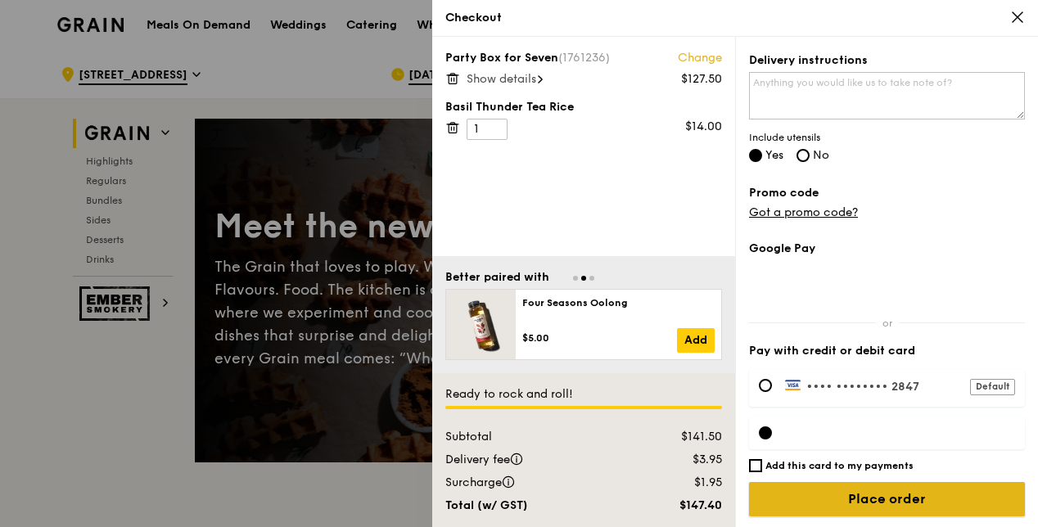
click at [868, 507] on input "Place order" at bounding box center [887, 499] width 276 height 34
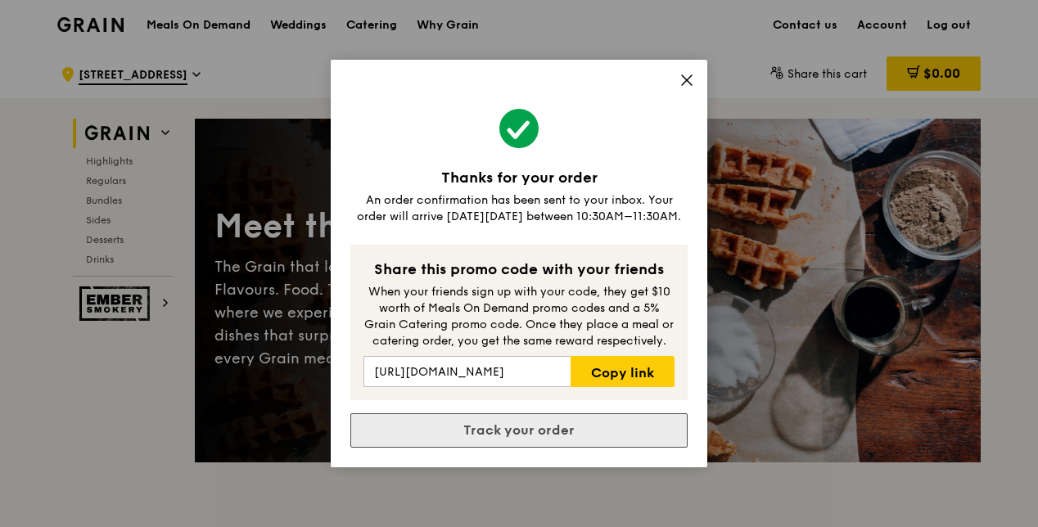
click at [598, 437] on link "Track your order" at bounding box center [518, 430] width 337 height 34
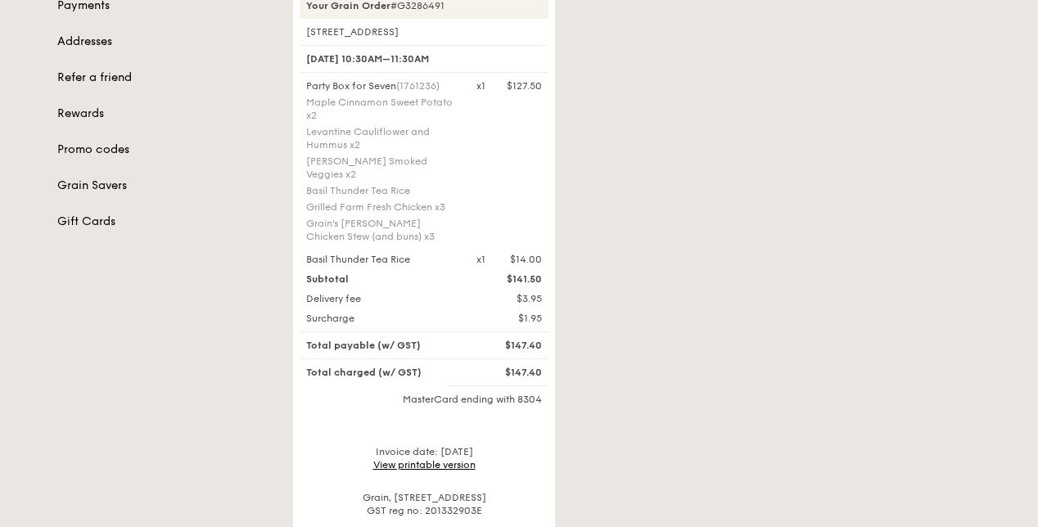
scroll to position [269, 0]
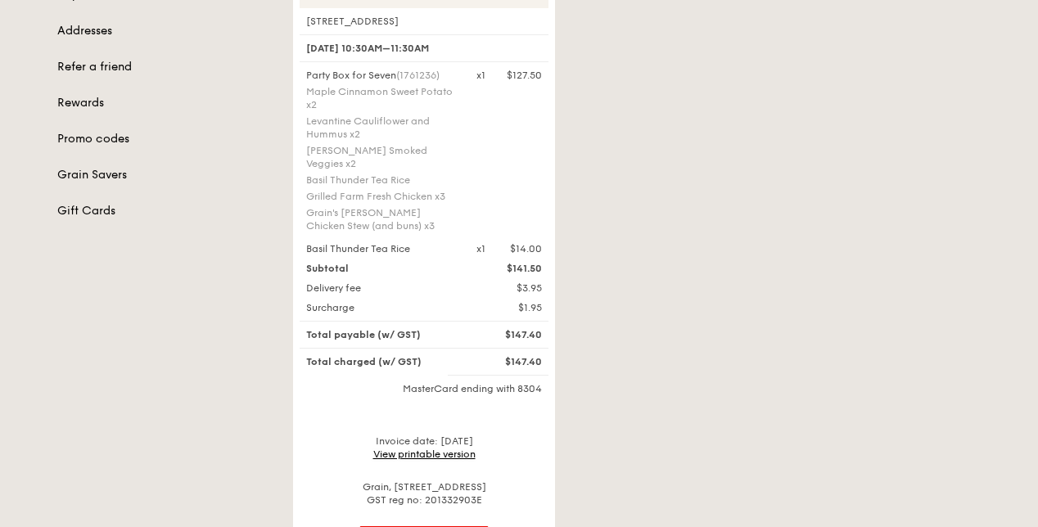
click at [454, 449] on link "View printable version" at bounding box center [424, 454] width 102 height 11
